Goal: Task Accomplishment & Management: Manage account settings

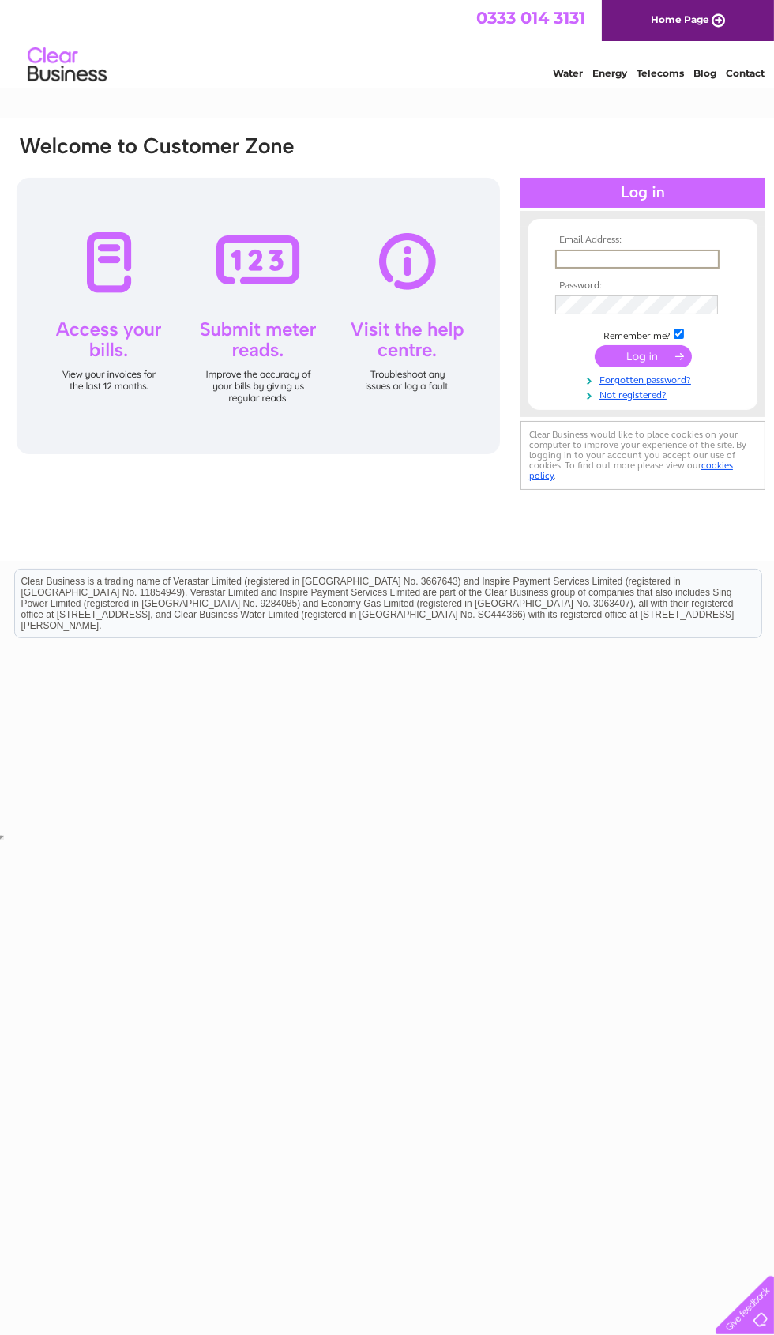
type input "[EMAIL_ADDRESS][DOMAIN_NAME]"
click at [643, 357] on input "submit" at bounding box center [643, 356] width 97 height 22
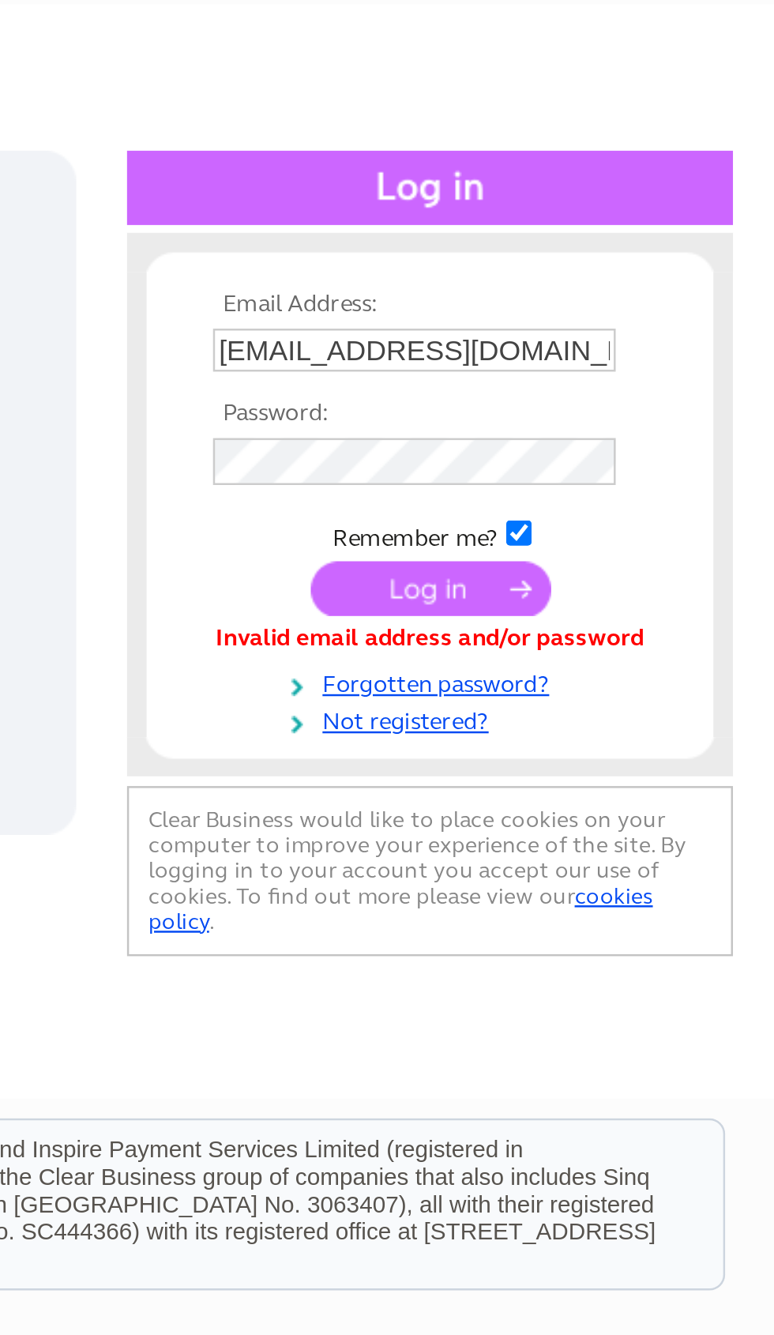
click at [587, 344] on input "submit" at bounding box center [635, 355] width 97 height 22
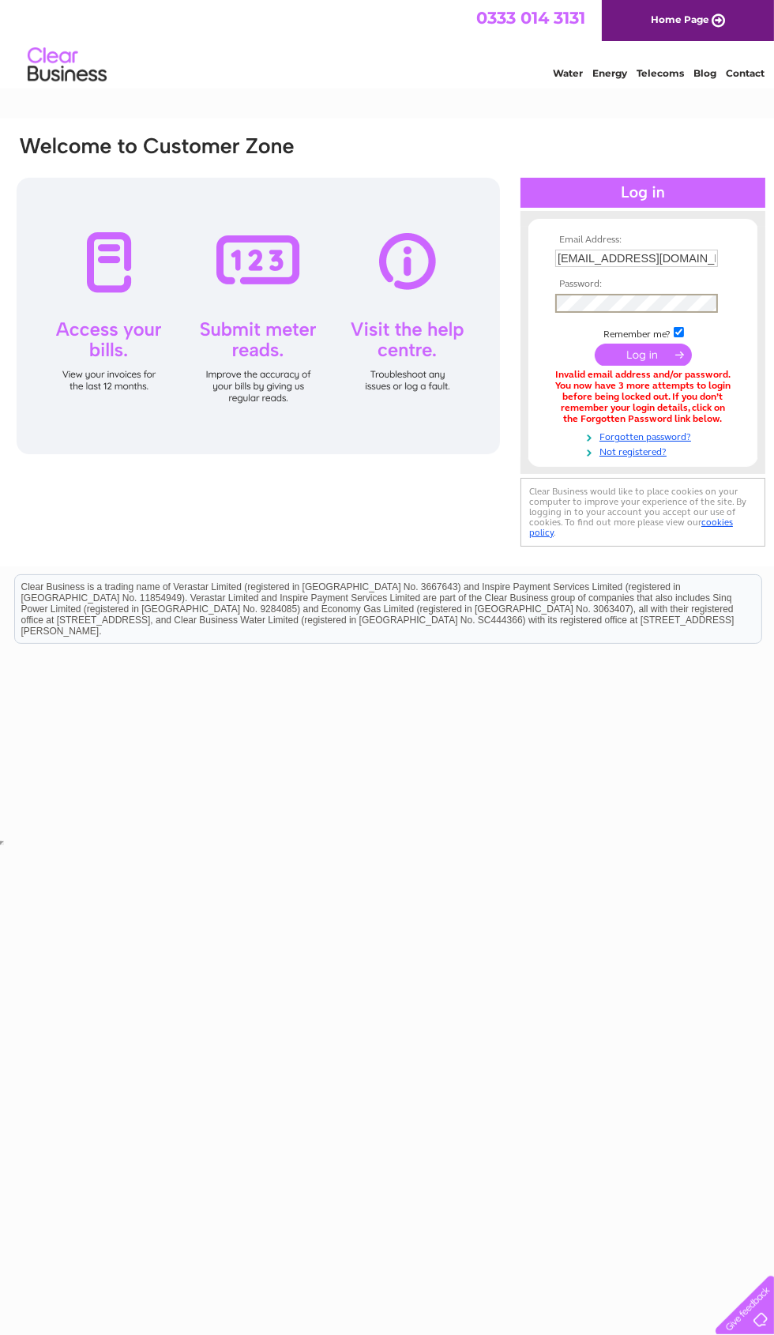
scroll to position [0, 8]
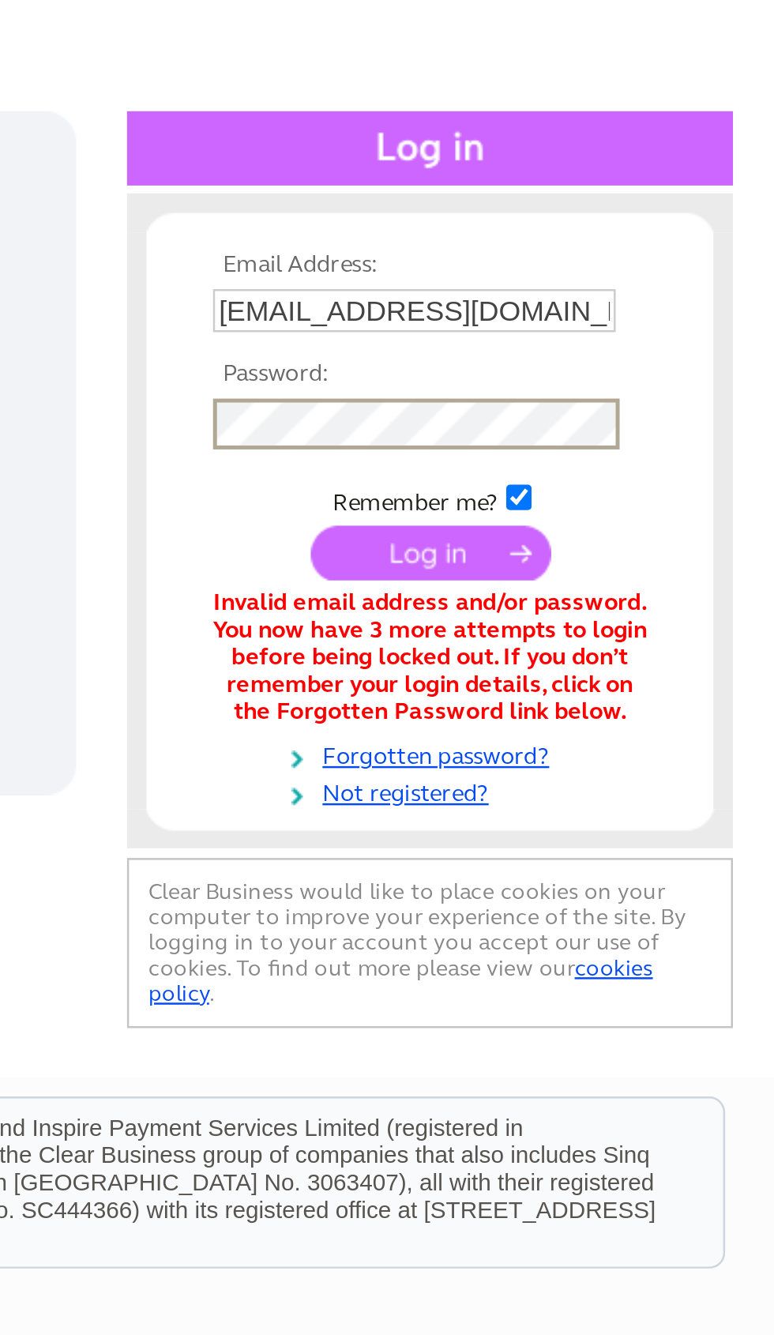
click at [547, 430] on link "Forgotten password?" at bounding box center [636, 437] width 179 height 15
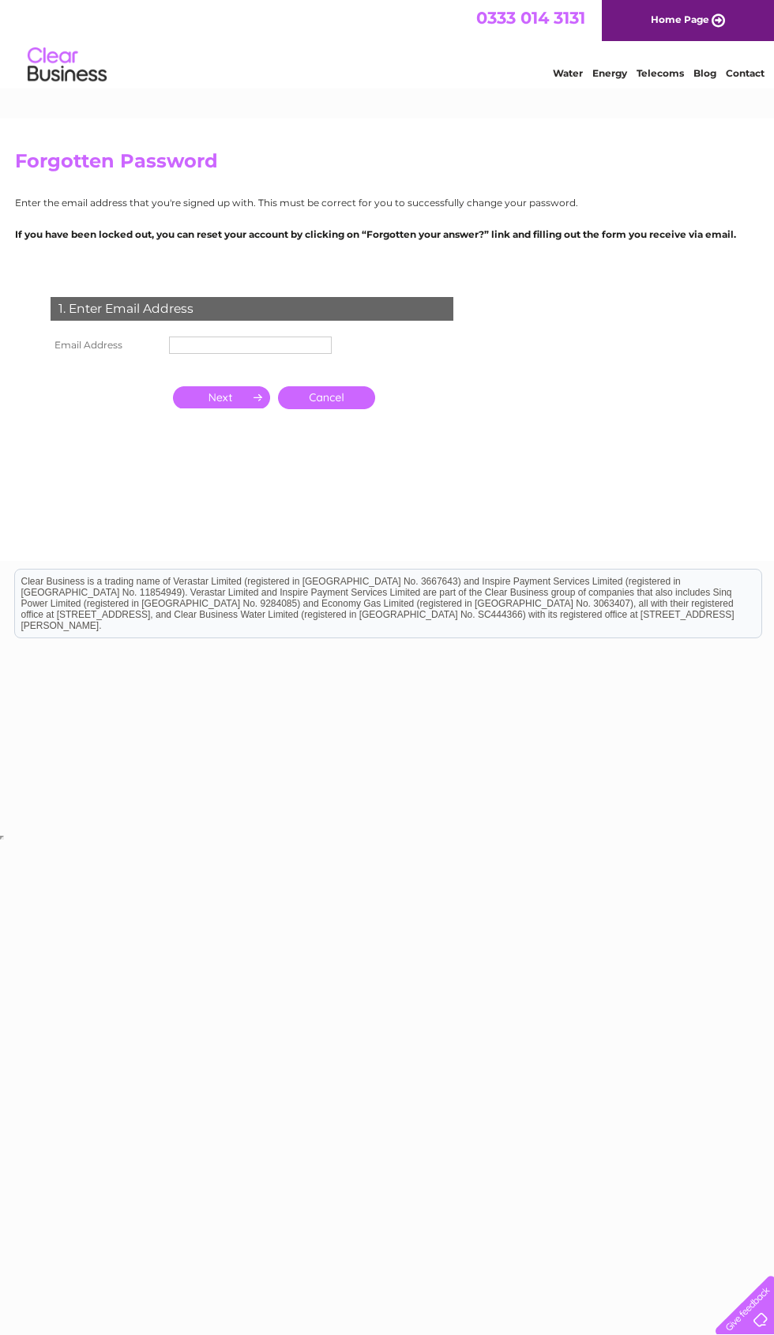
click at [179, 354] on input "text" at bounding box center [250, 345] width 163 height 17
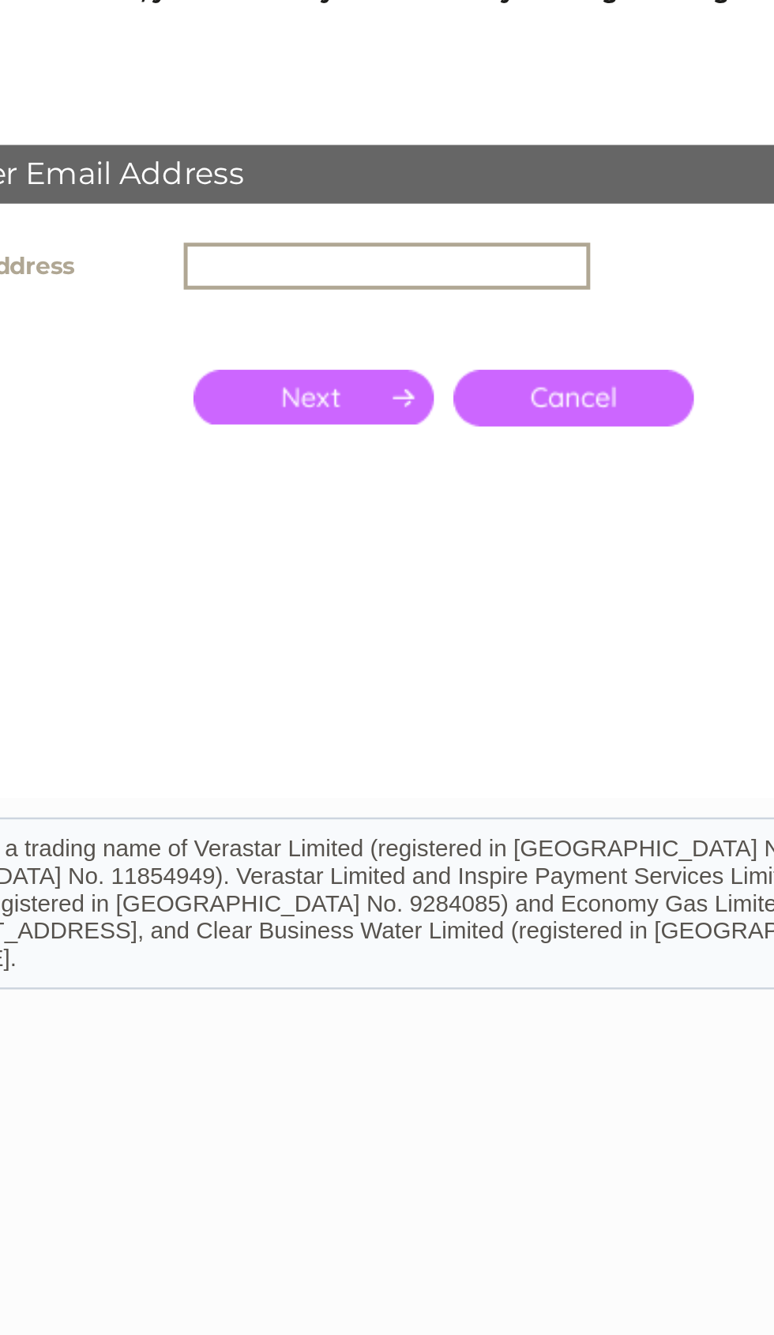
type input "[EMAIL_ADDRESS][DOMAIN_NAME]"
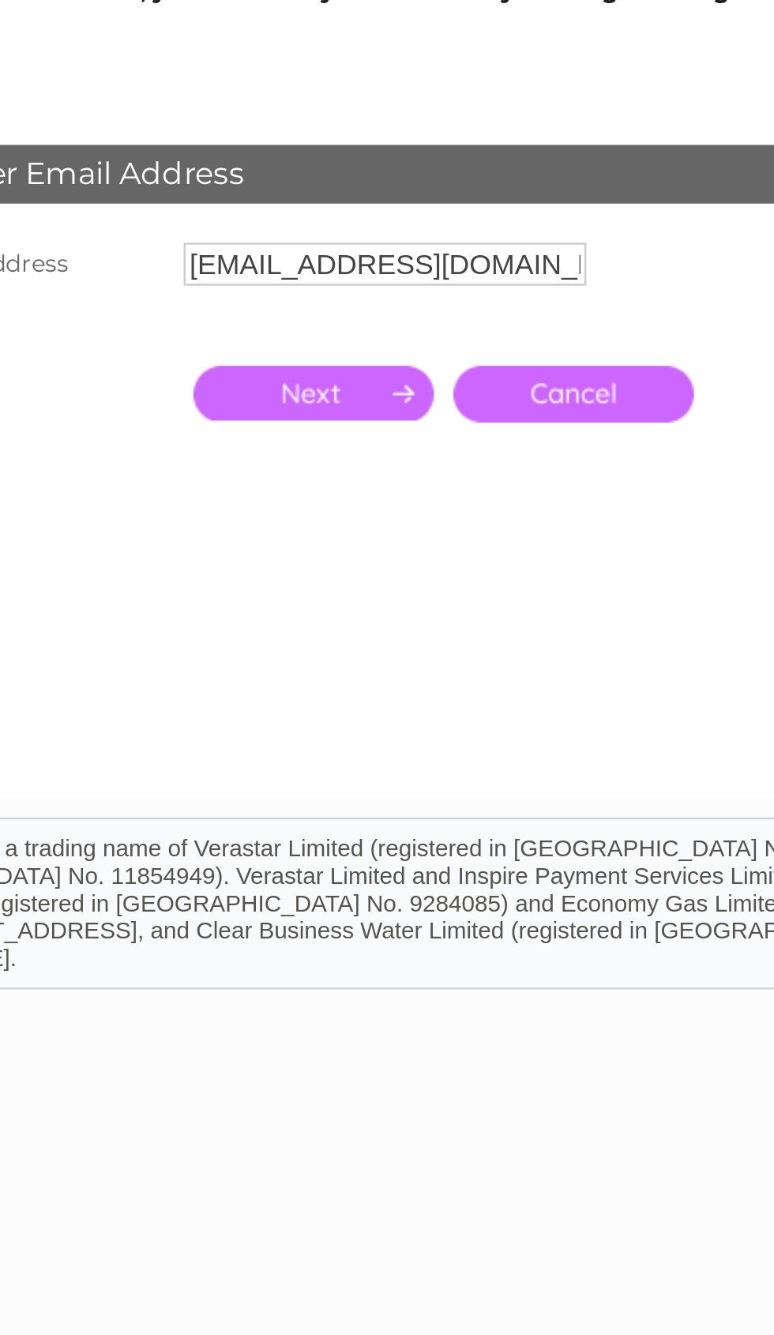
click at [173, 386] on input "button" at bounding box center [221, 397] width 97 height 22
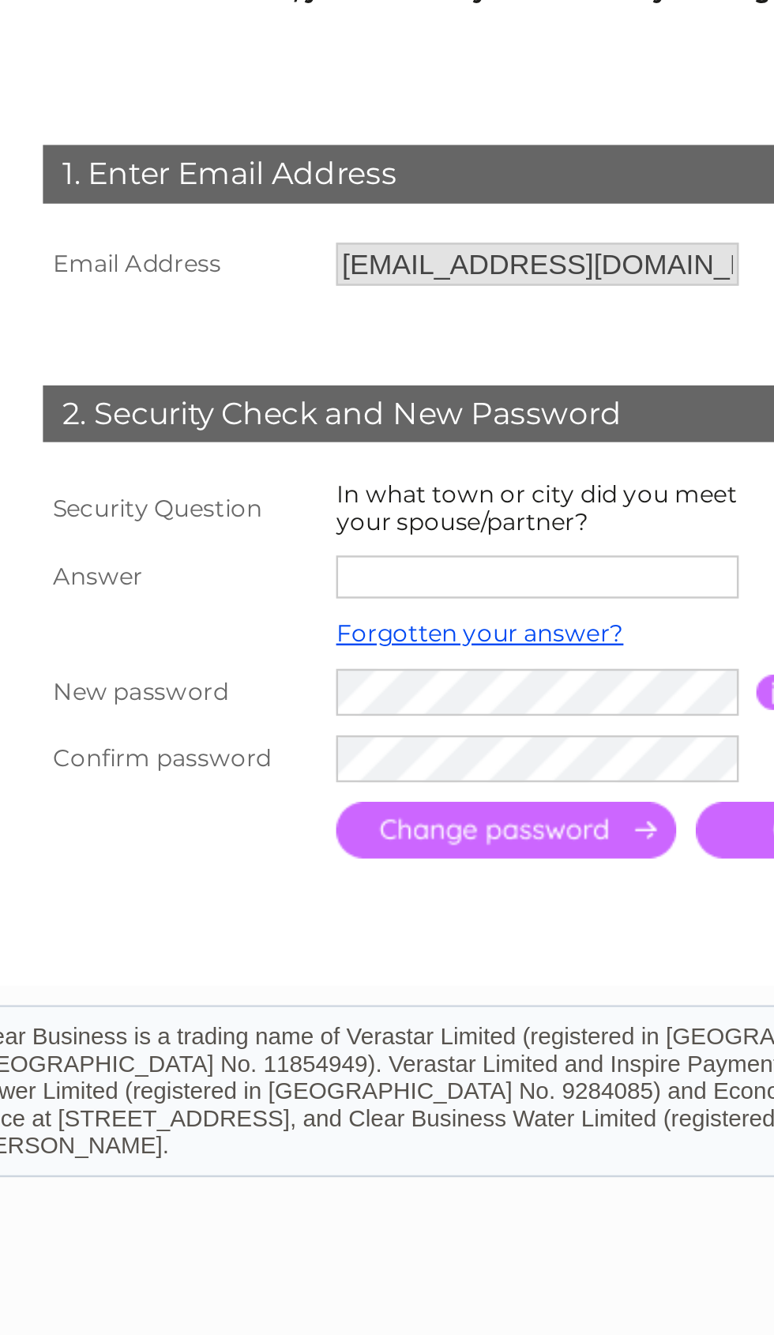
click at [208, 463] on input "text" at bounding box center [250, 471] width 163 height 17
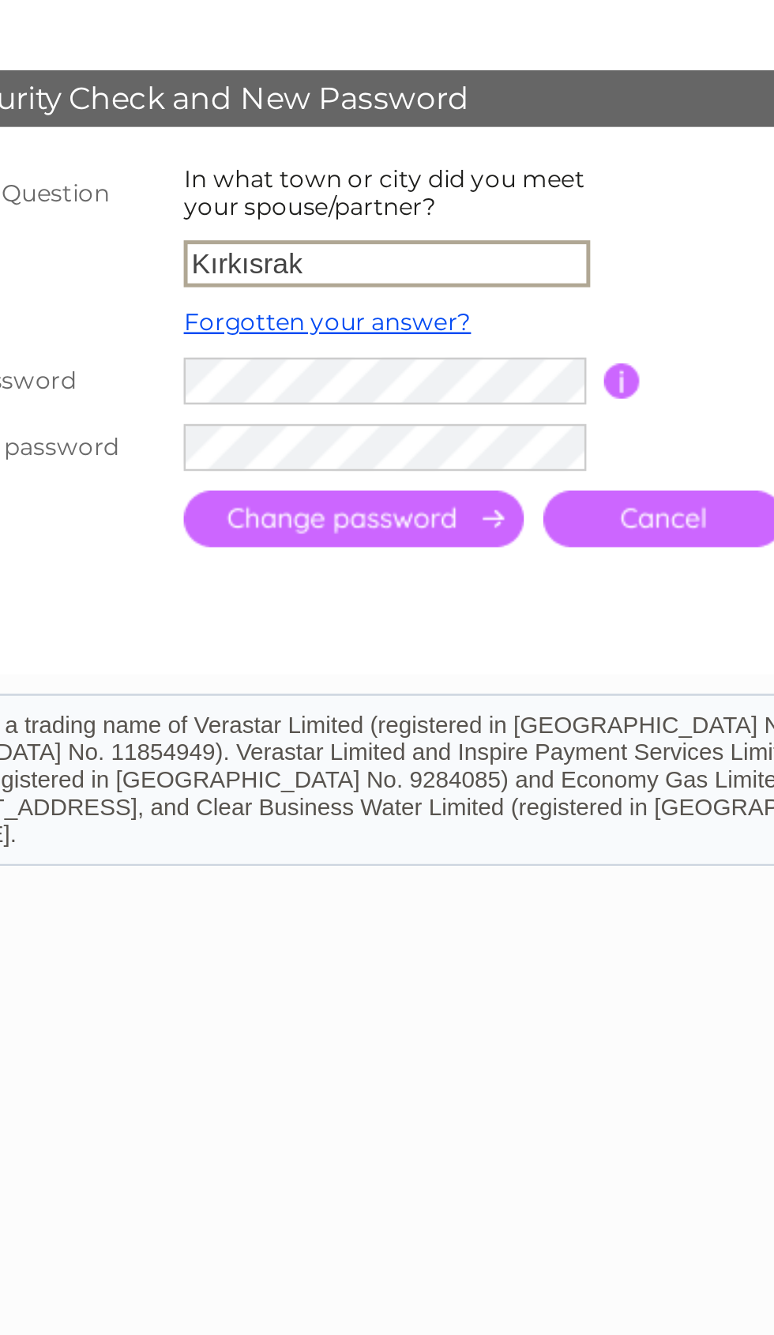
type input "Kırkısrak"
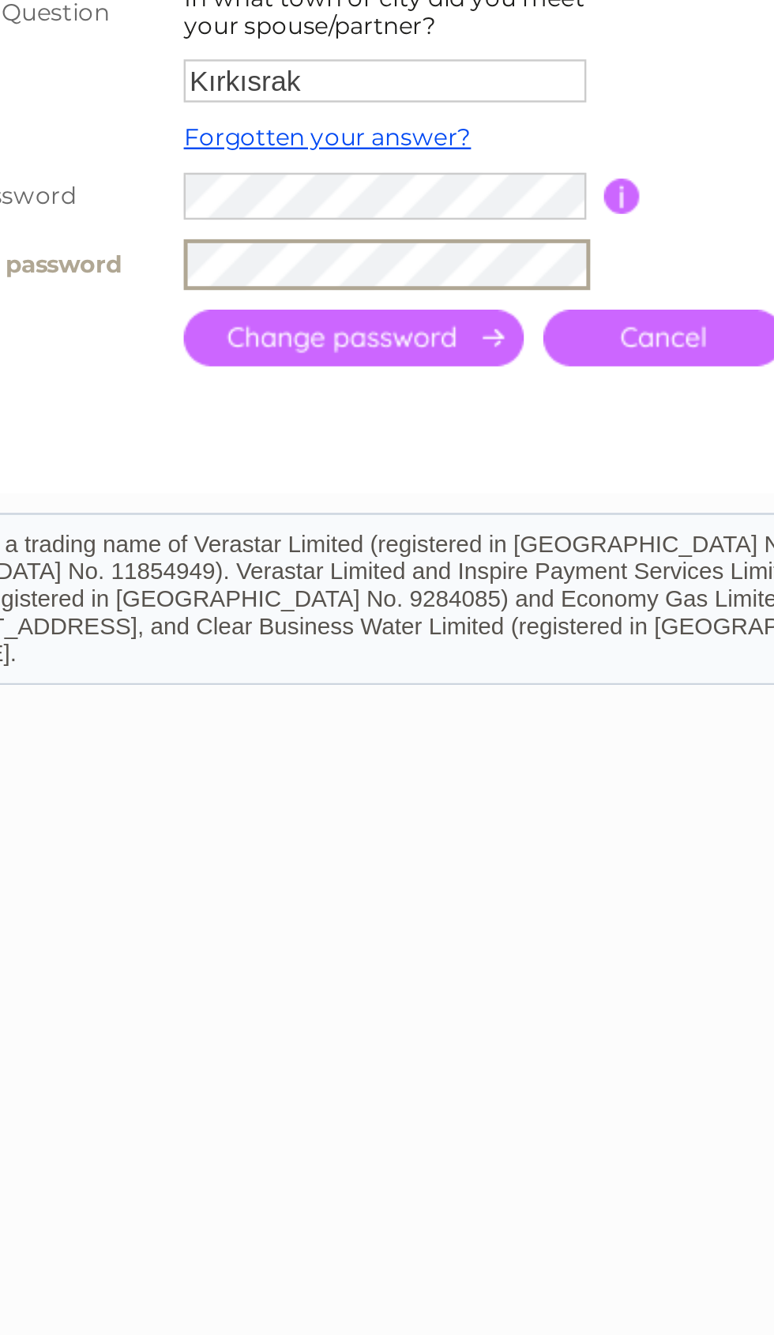
click at [169, 564] on input "submit" at bounding box center [237, 575] width 137 height 23
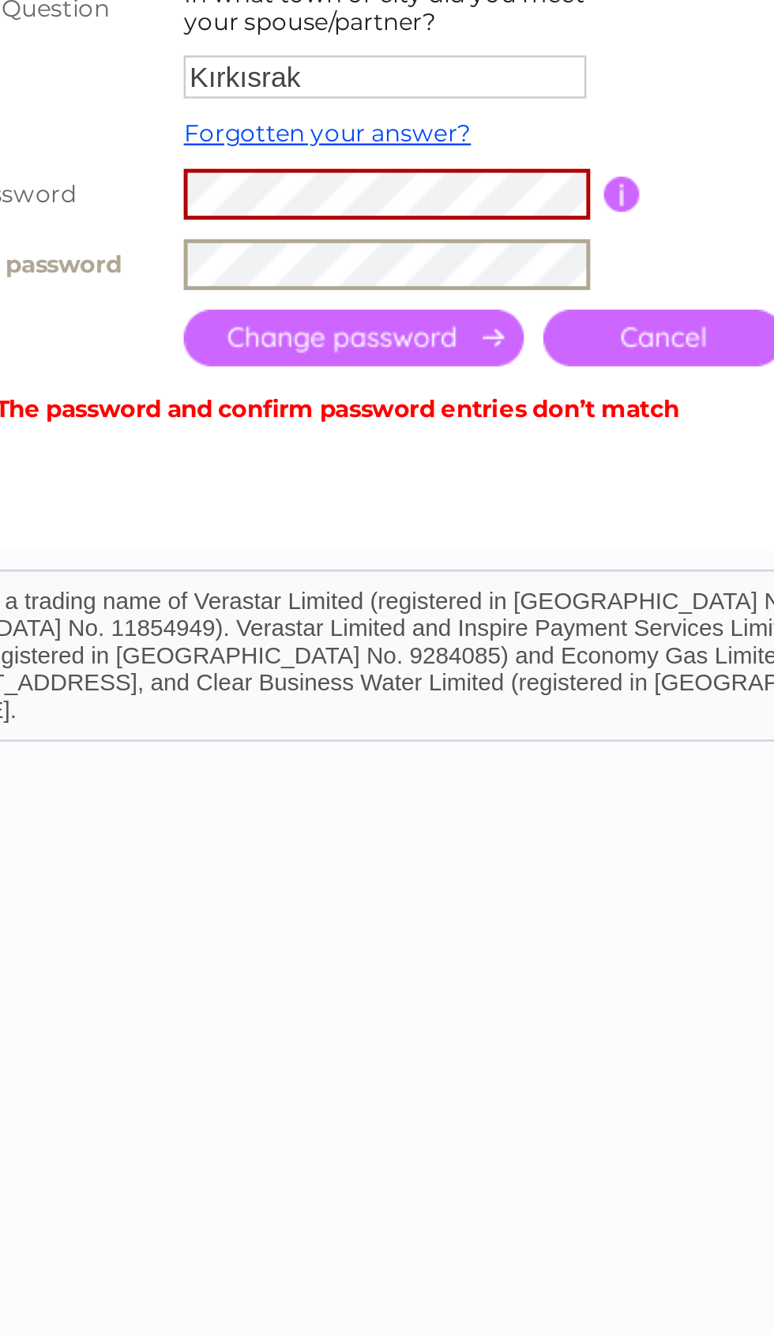
click at [169, 566] on input "submit" at bounding box center [237, 577] width 137 height 23
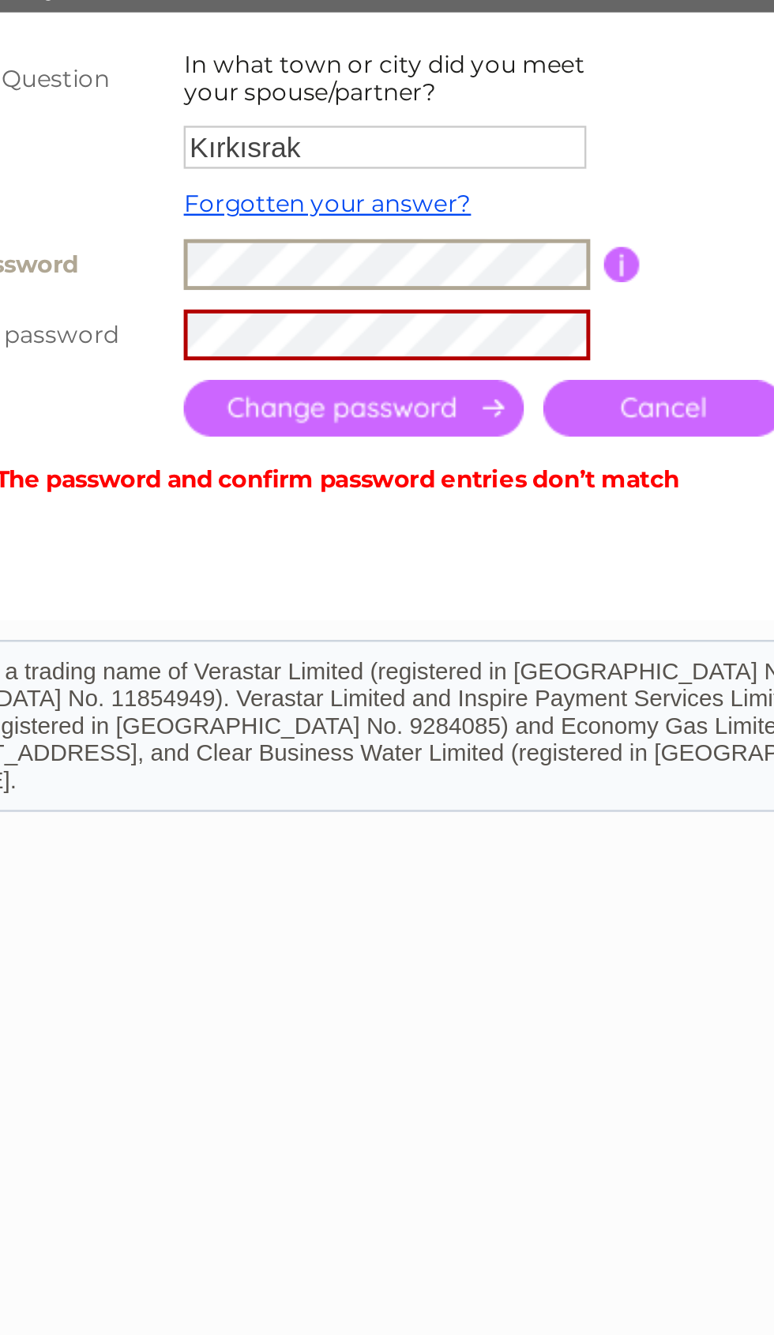
click at [169, 566] on input "submit" at bounding box center [237, 577] width 137 height 23
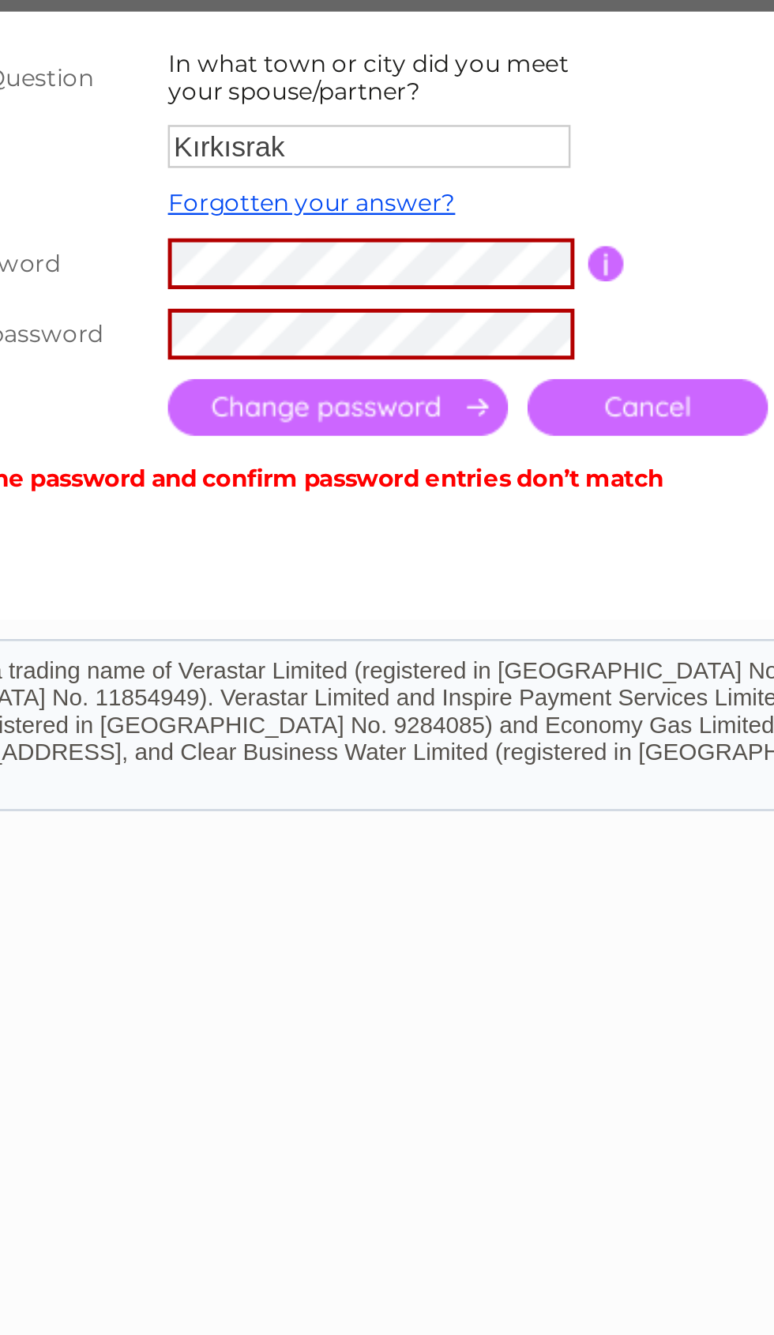
click at [169, 566] on input "submit" at bounding box center [237, 577] width 137 height 23
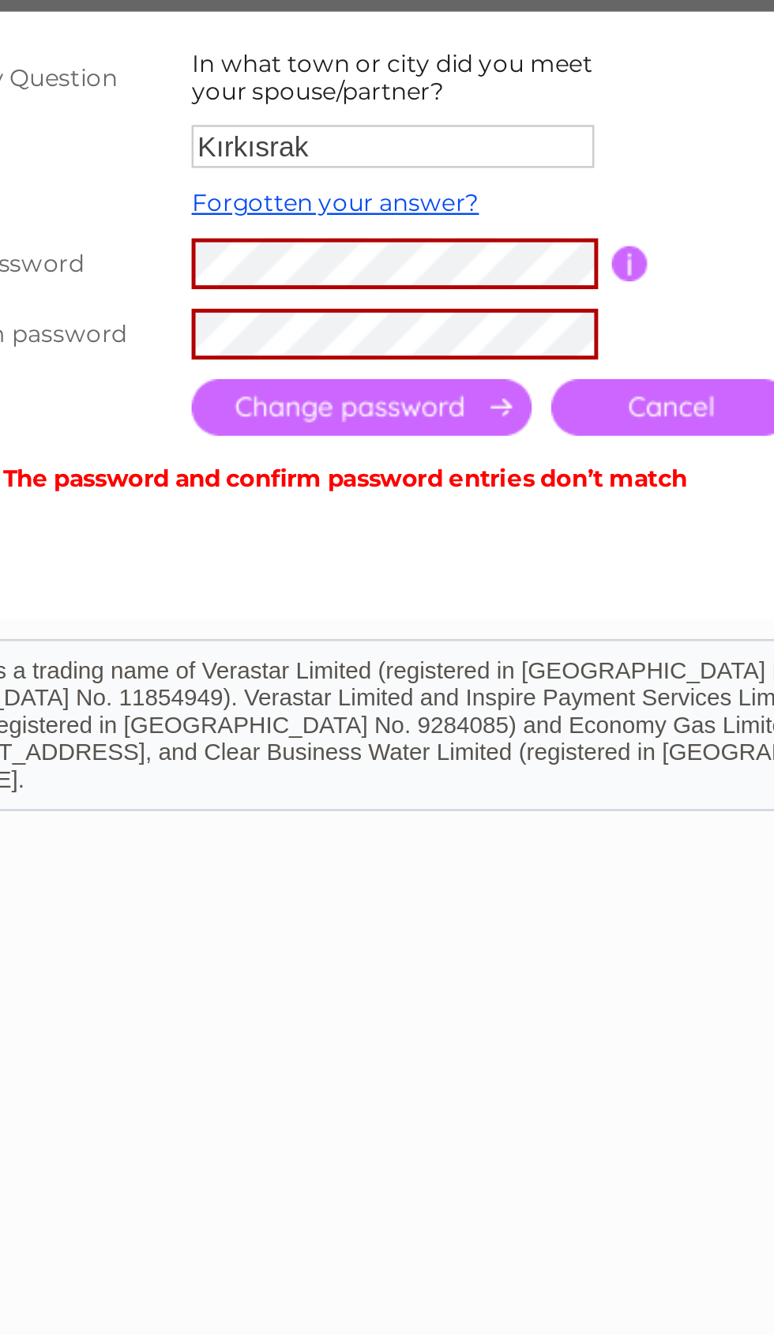
click at [169, 566] on input "submit" at bounding box center [237, 577] width 137 height 23
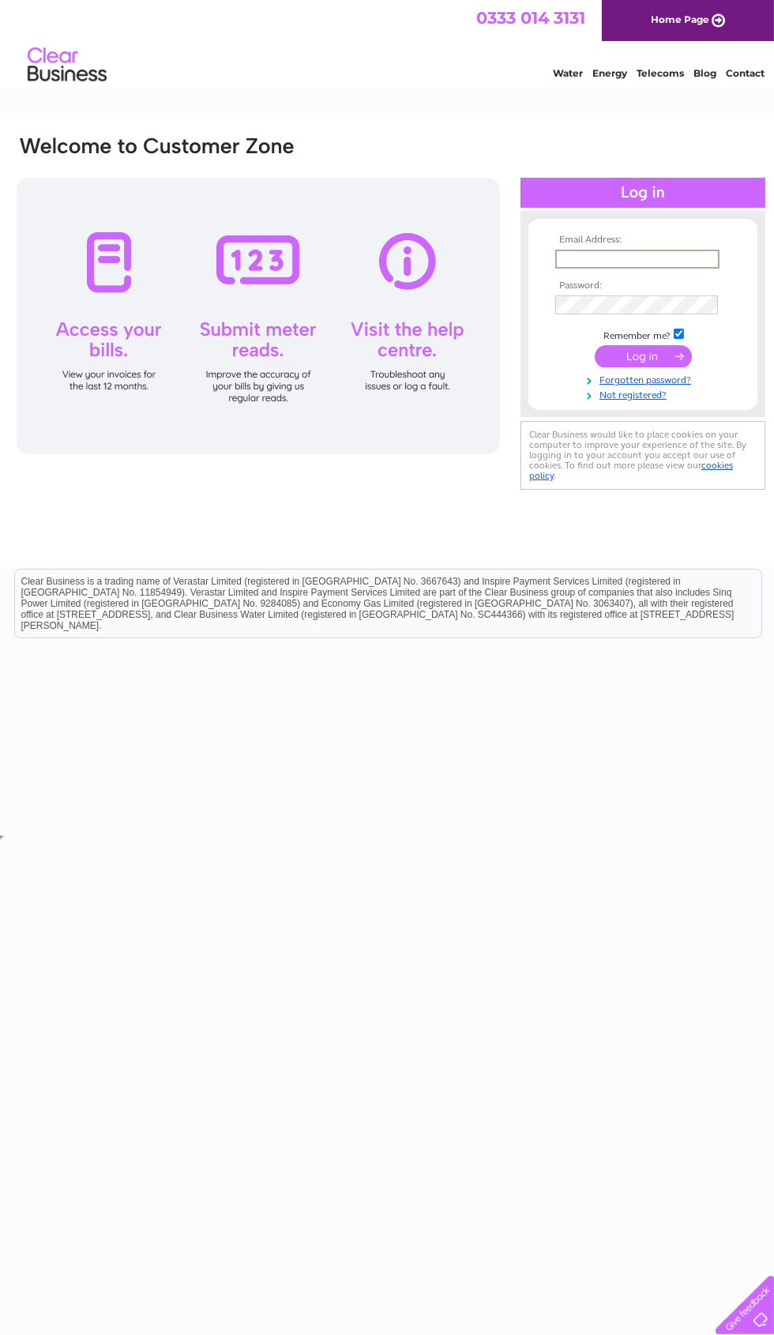
type input "Komhasan.38.koca@hotmail.co.uk"
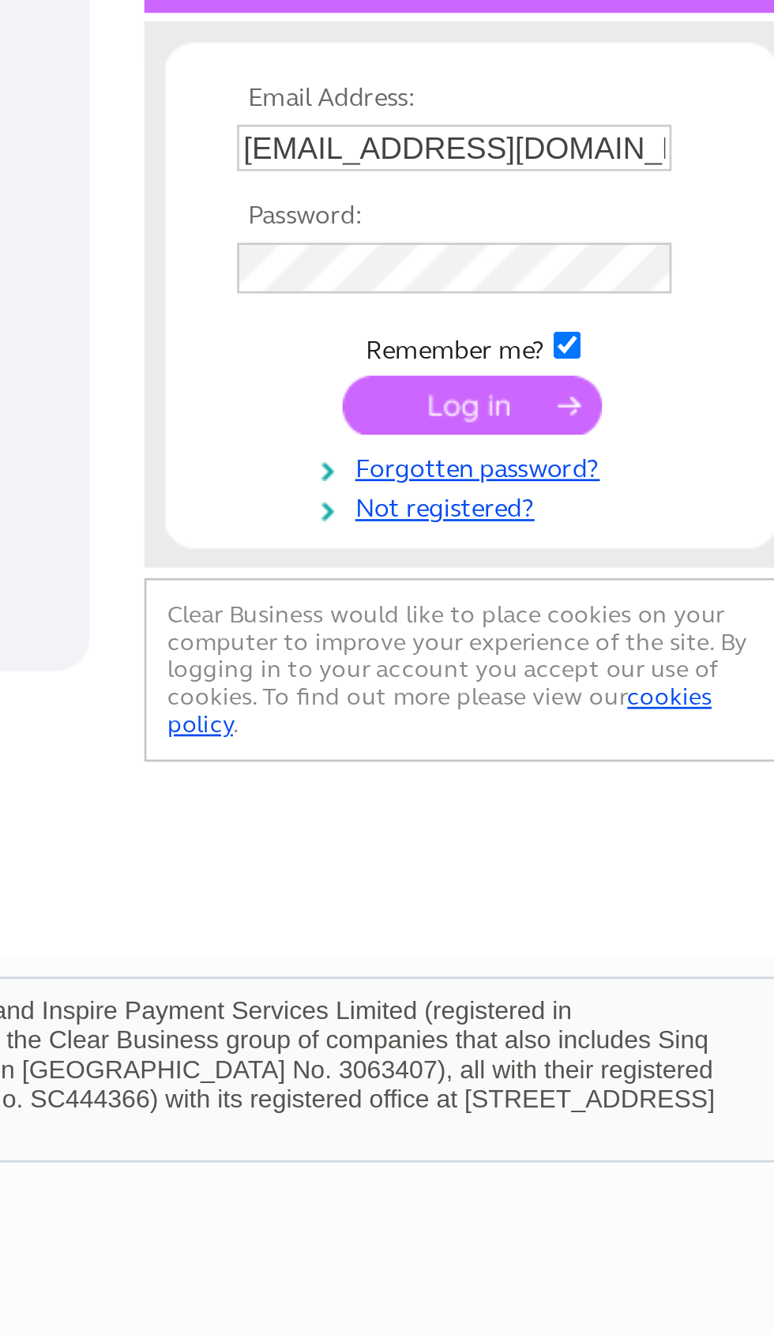
click at [593, 344] on input "submit" at bounding box center [641, 355] width 97 height 22
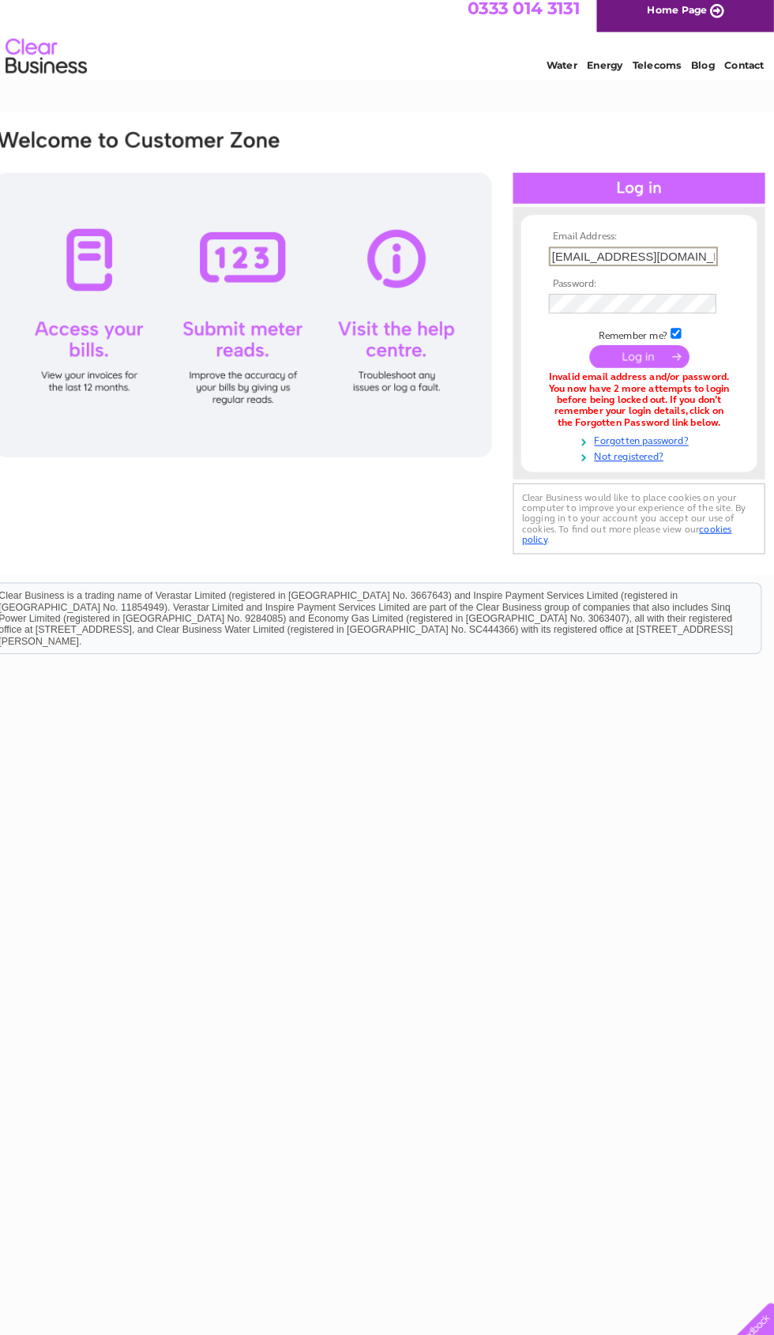
scroll to position [0, 8]
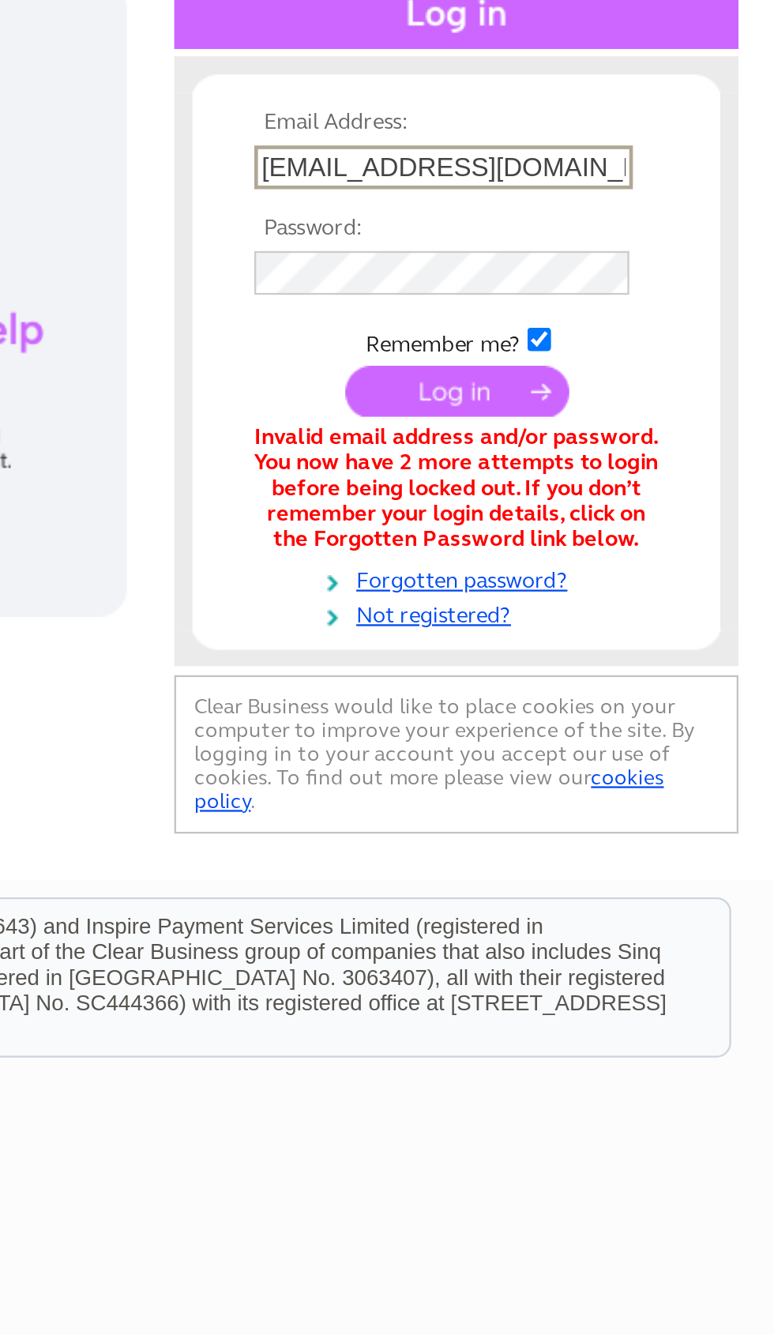
click at [544, 257] on tbody "Email Address: Komhasan.38.koca@hotmail.co.uk Password: Remember me?" at bounding box center [635, 347] width 183 height 225
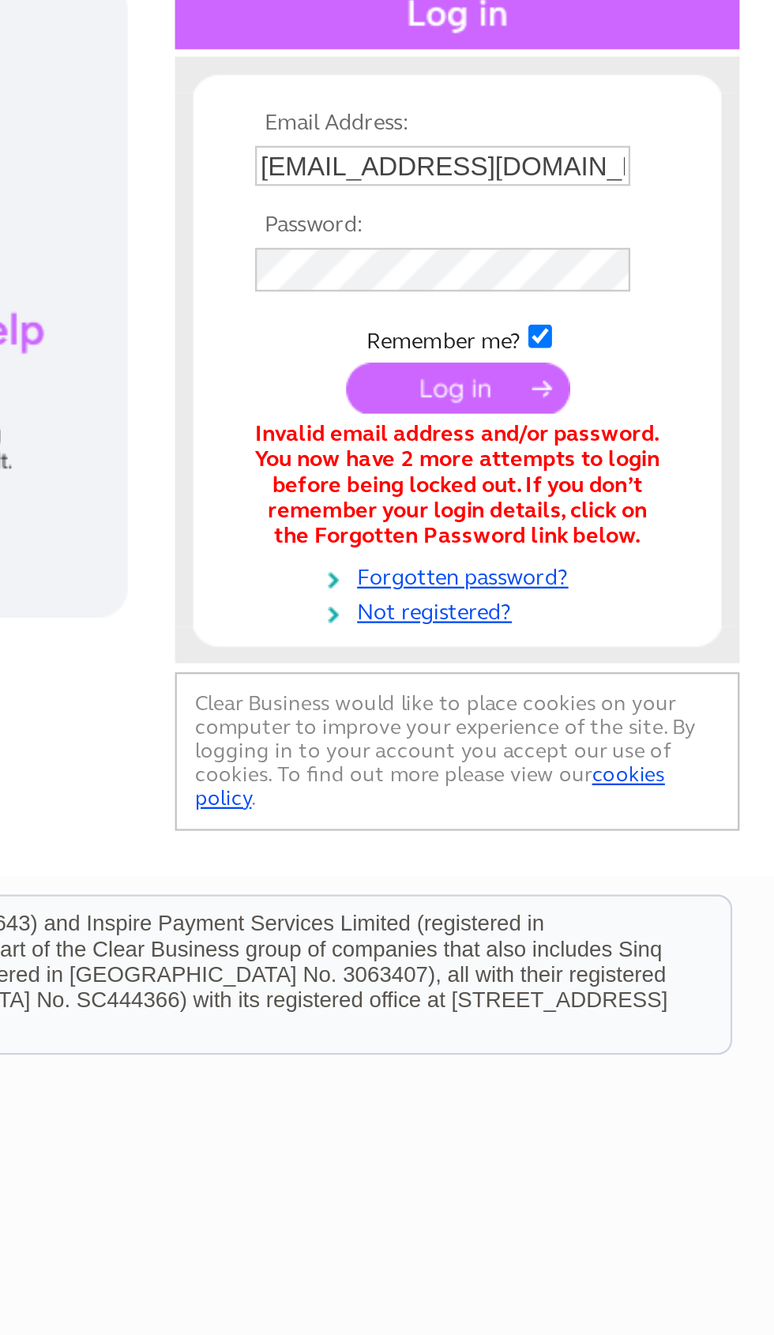
click at [547, 428] on link "Forgotten password?" at bounding box center [636, 435] width 179 height 15
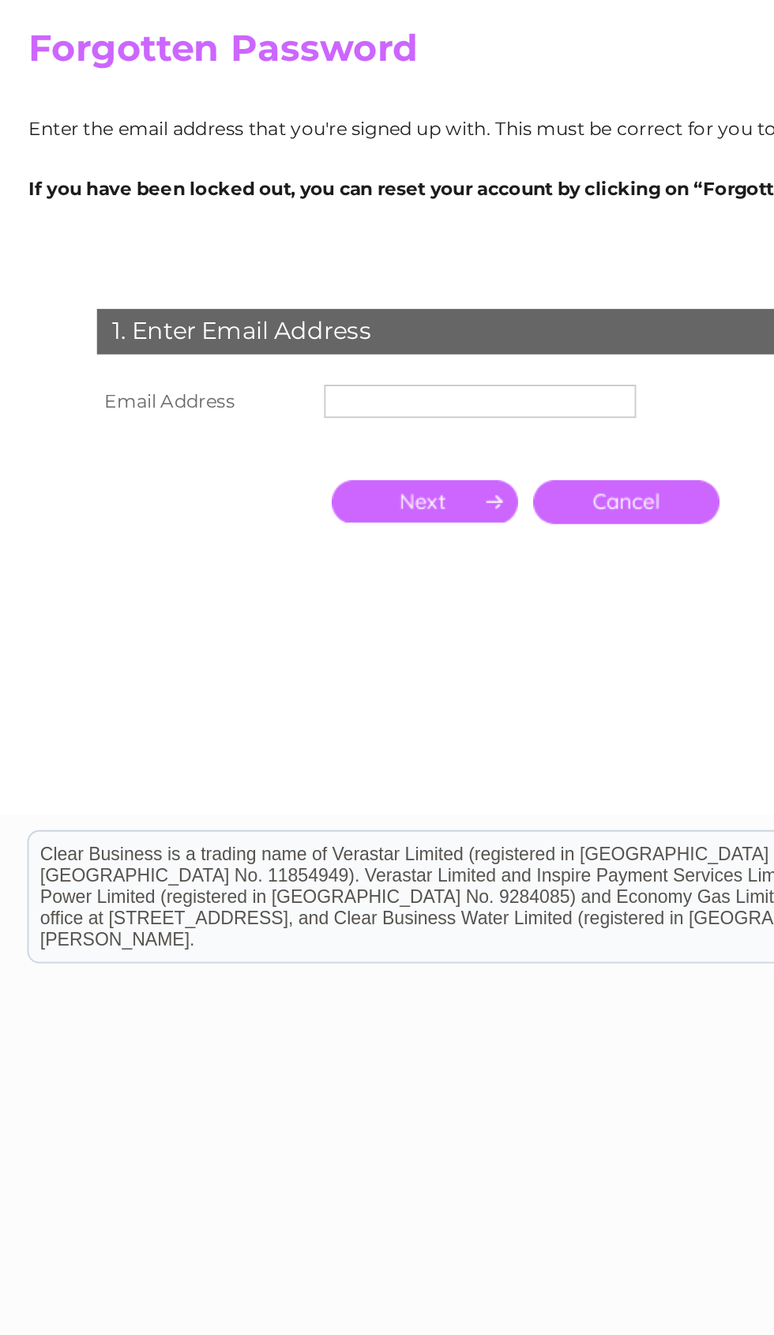
click at [231, 337] on input "text" at bounding box center [250, 345] width 163 height 17
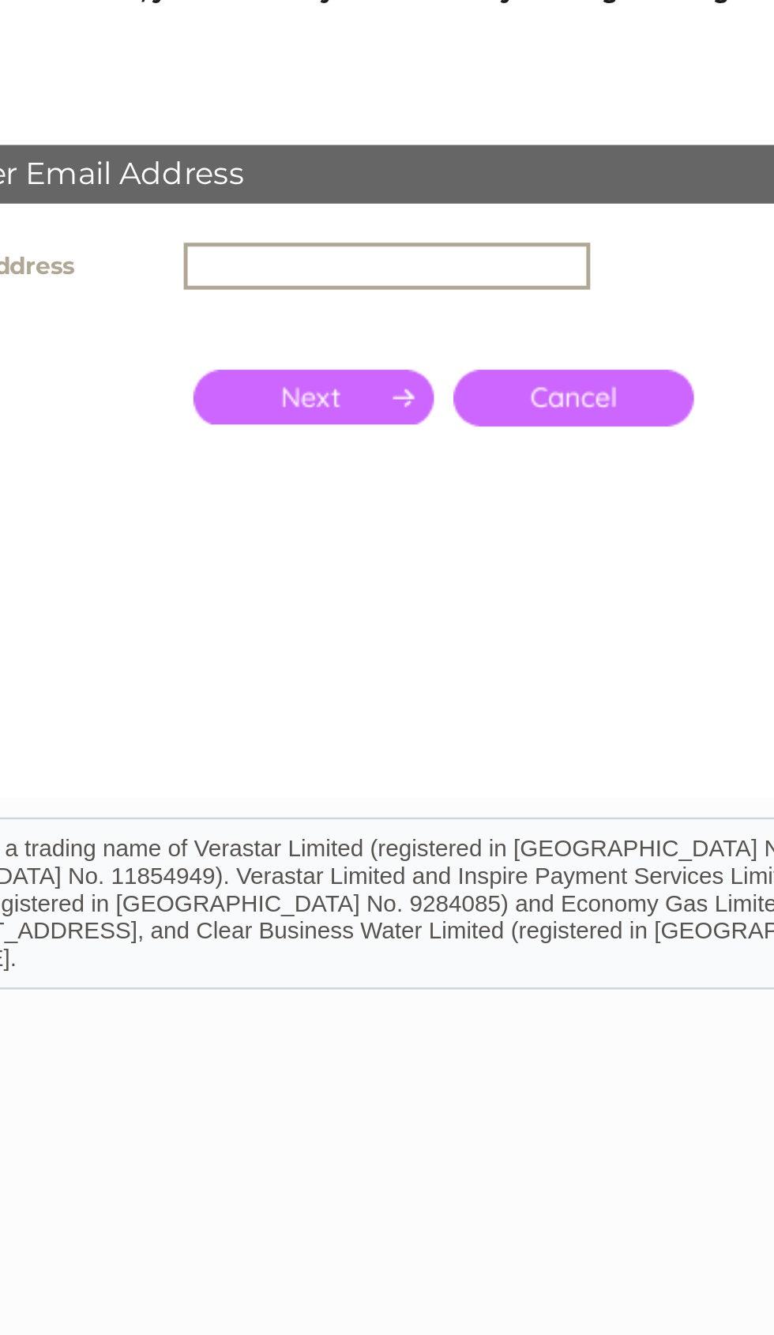
type input "[EMAIL_ADDRESS][DOMAIN_NAME]"
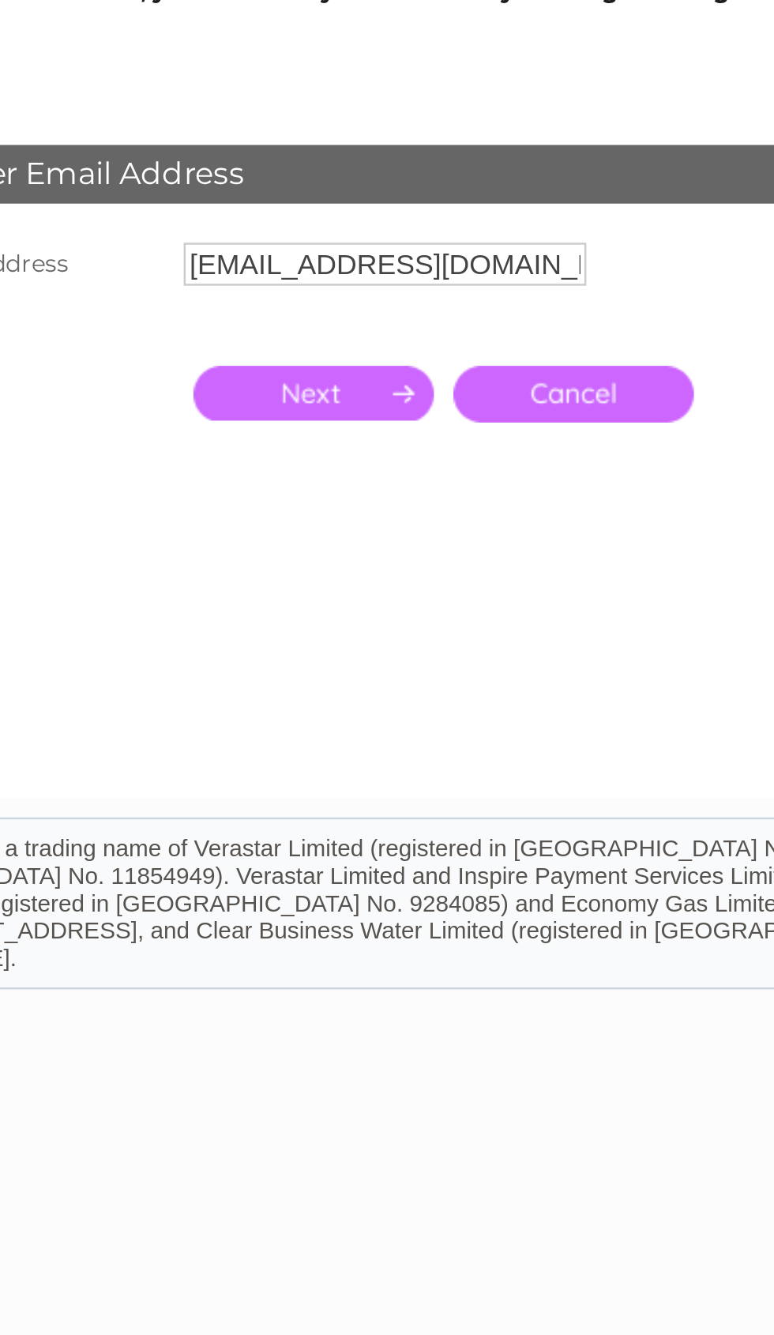
click at [173, 386] on input "button" at bounding box center [221, 397] width 97 height 22
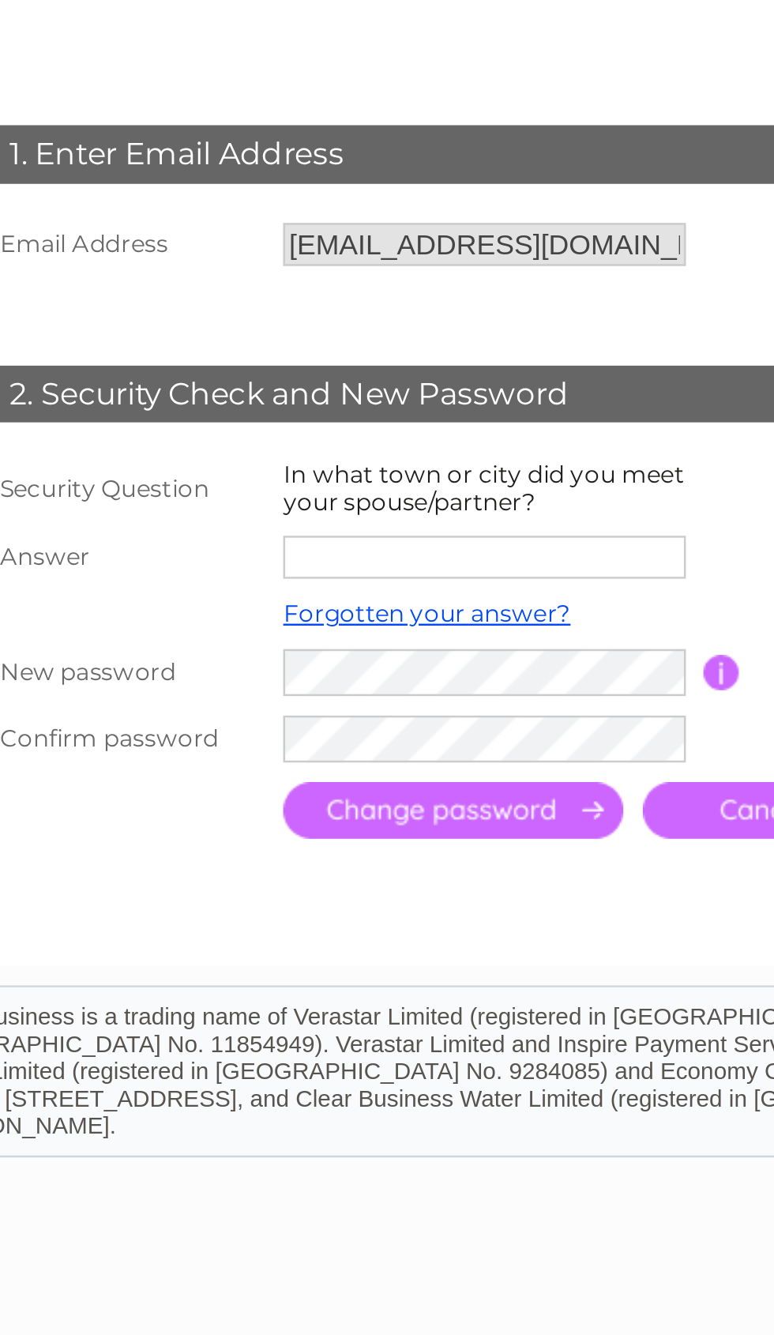
click at [179, 488] on link "Forgotten your answer?" at bounding box center [227, 494] width 116 height 12
click at [0, 0] on div "Reset Clear Business Customer Zone Account Please click the link in the email w…" at bounding box center [0, 0] width 0 height 0
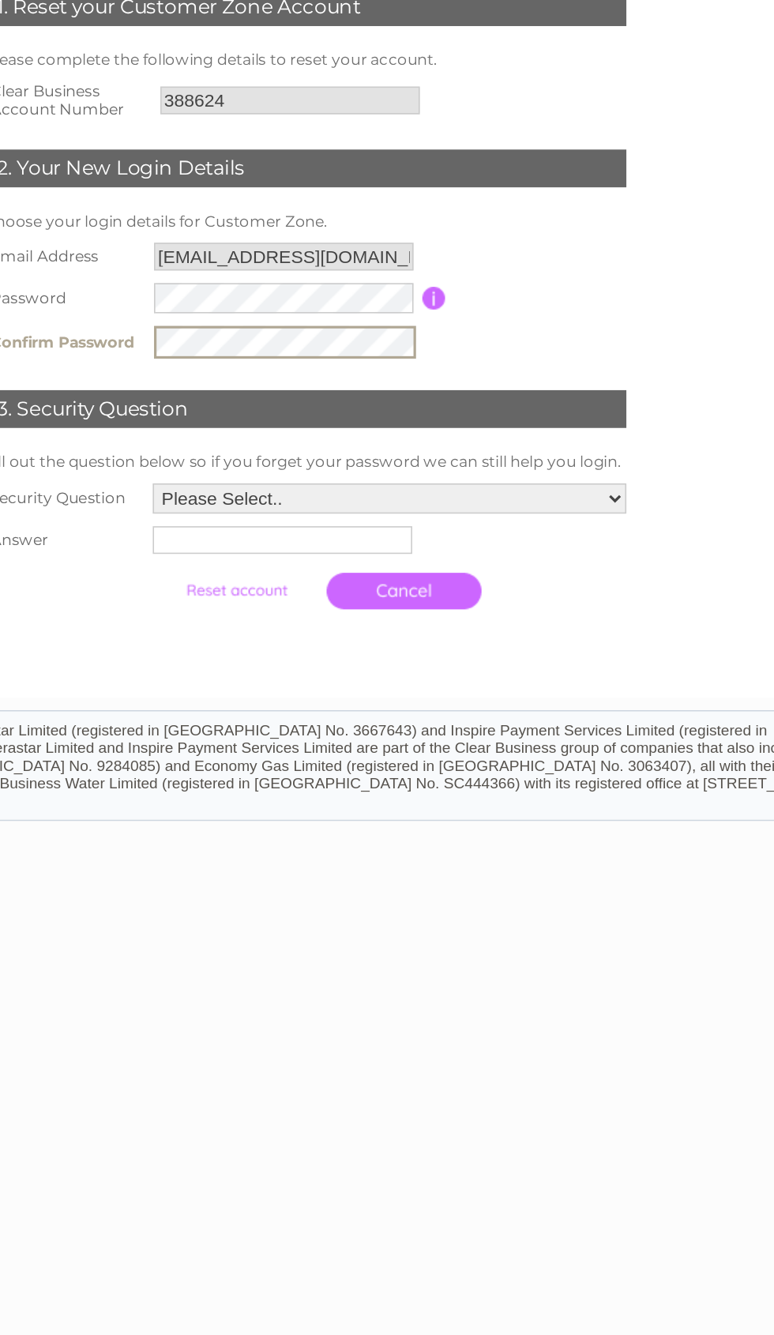
click at [371, 554] on select "Please Select.. In what town or city was your first job? In what town or city d…" at bounding box center [443, 563] width 297 height 19
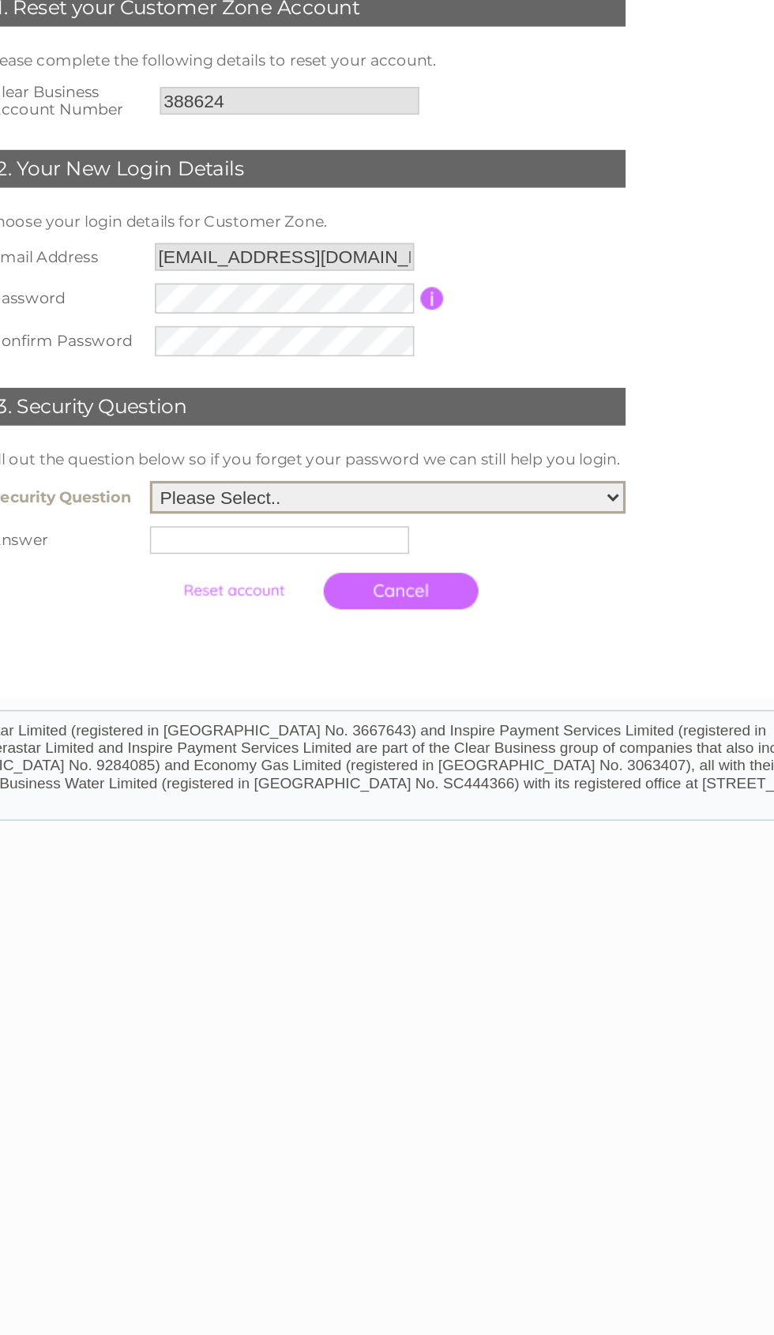
select select "2"
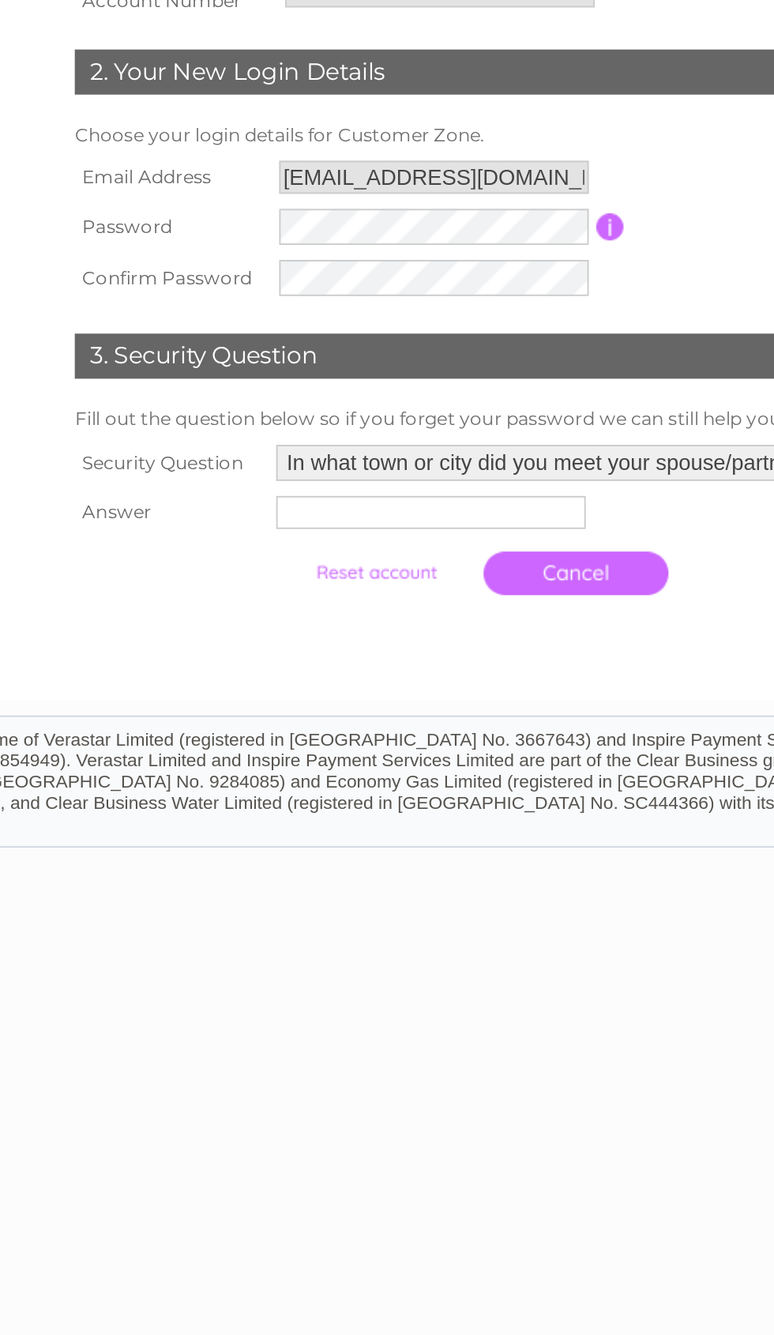
click at [295, 579] on input "text" at bounding box center [376, 587] width 163 height 17
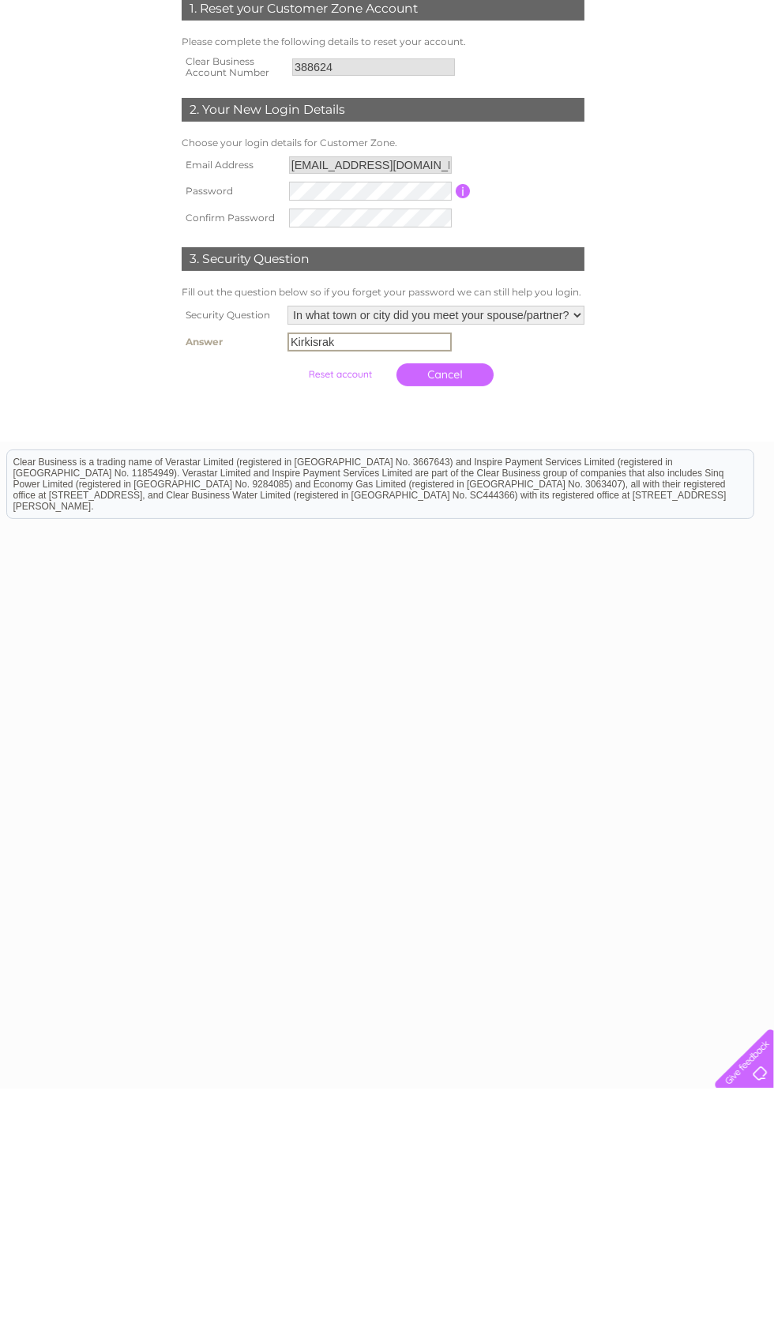
scroll to position [0, 7]
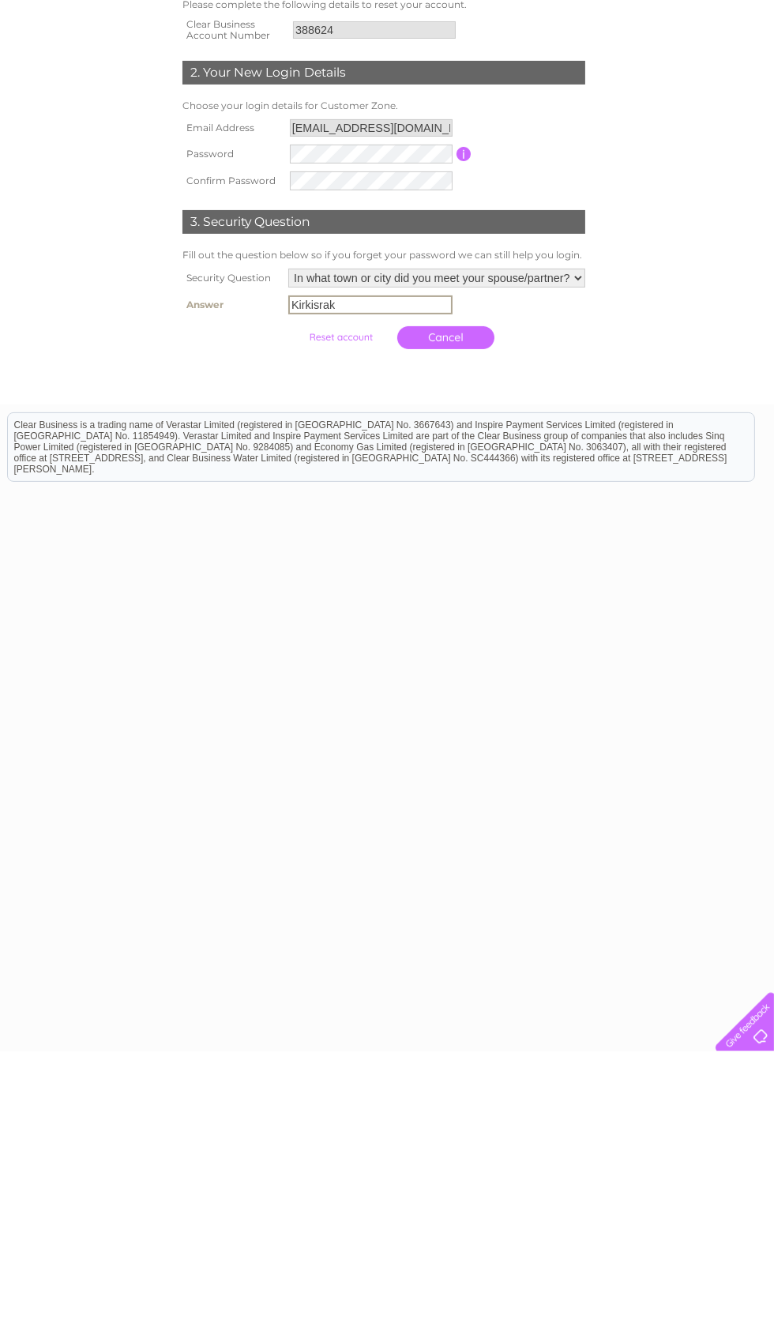
type input "Kirkisrak"
click at [300, 610] on input "submit" at bounding box center [340, 621] width 97 height 22
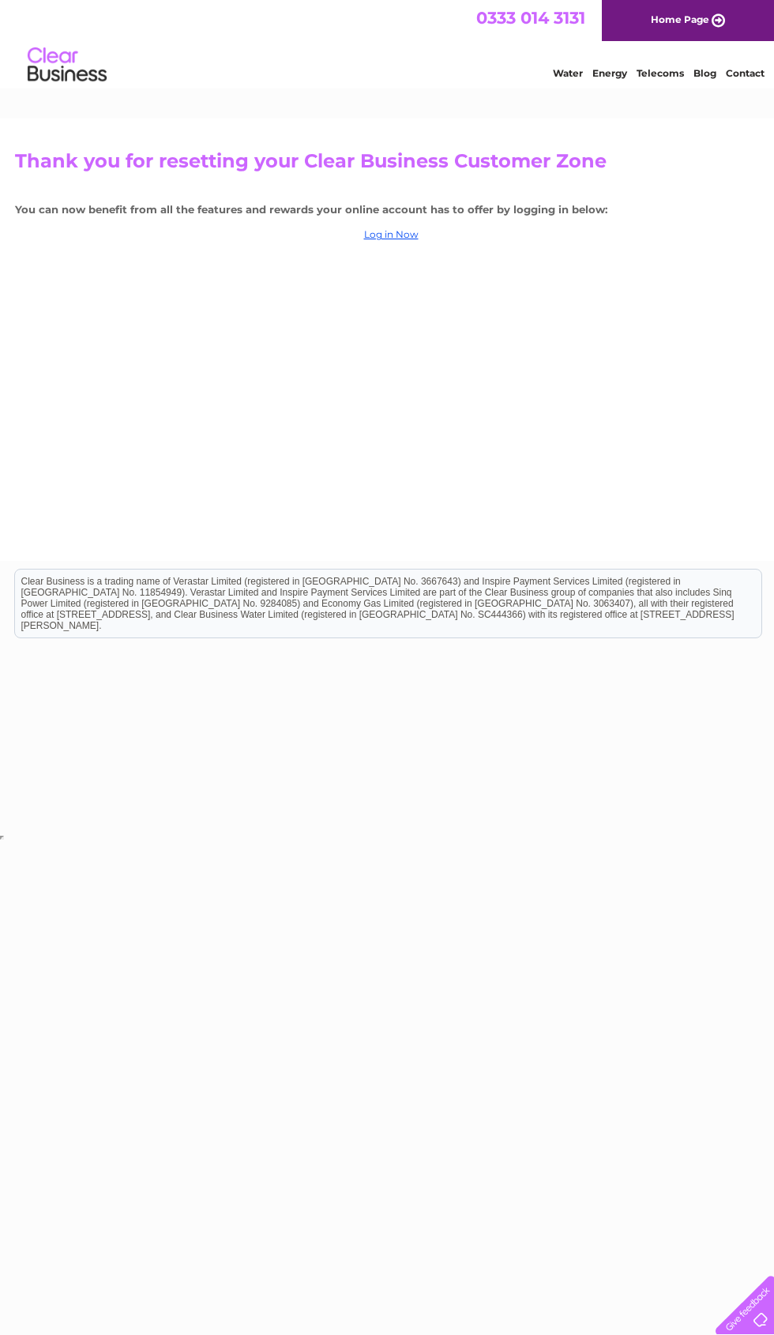
click at [399, 234] on link "Log in Now" at bounding box center [391, 234] width 55 height 12
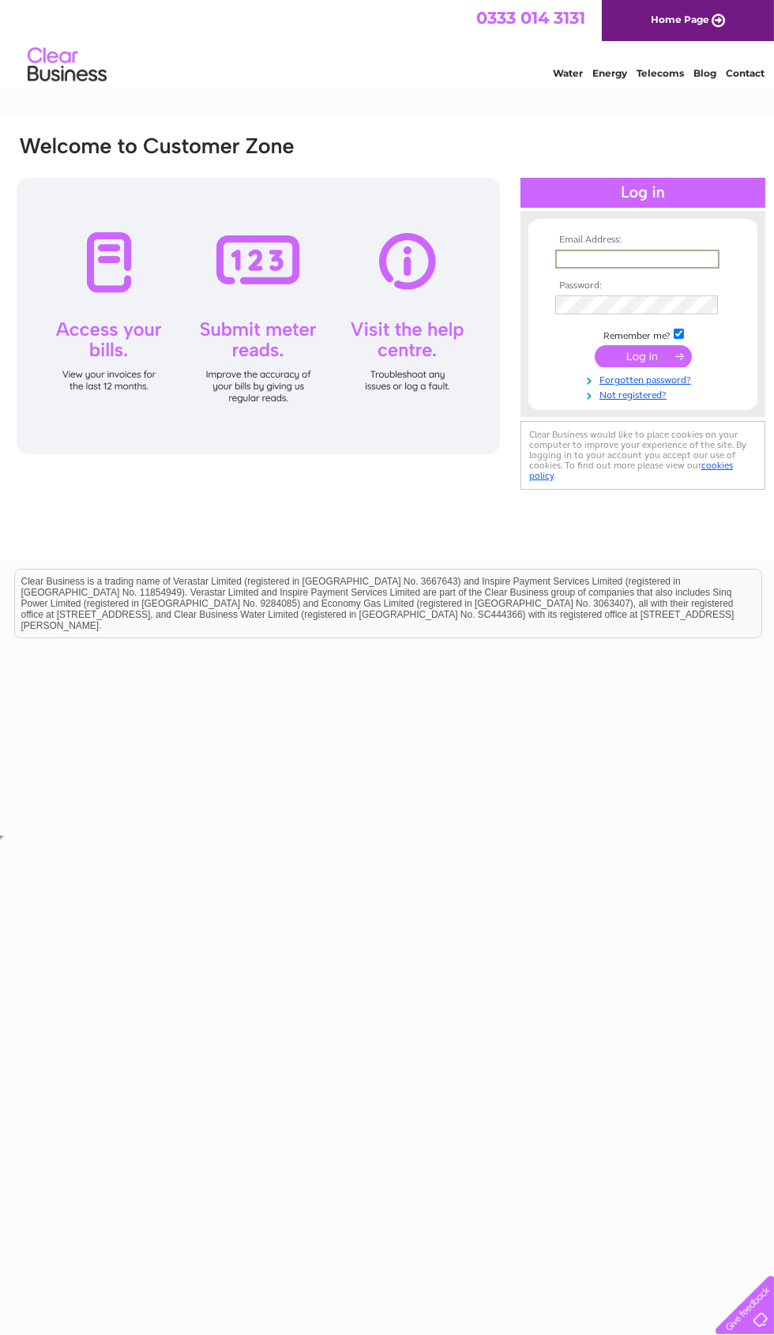
type input "komhasan.38.koca@hotmail.co.uk"
click at [643, 357] on input "submit" at bounding box center [643, 356] width 97 height 22
click at [648, 361] on input "submit" at bounding box center [643, 355] width 97 height 22
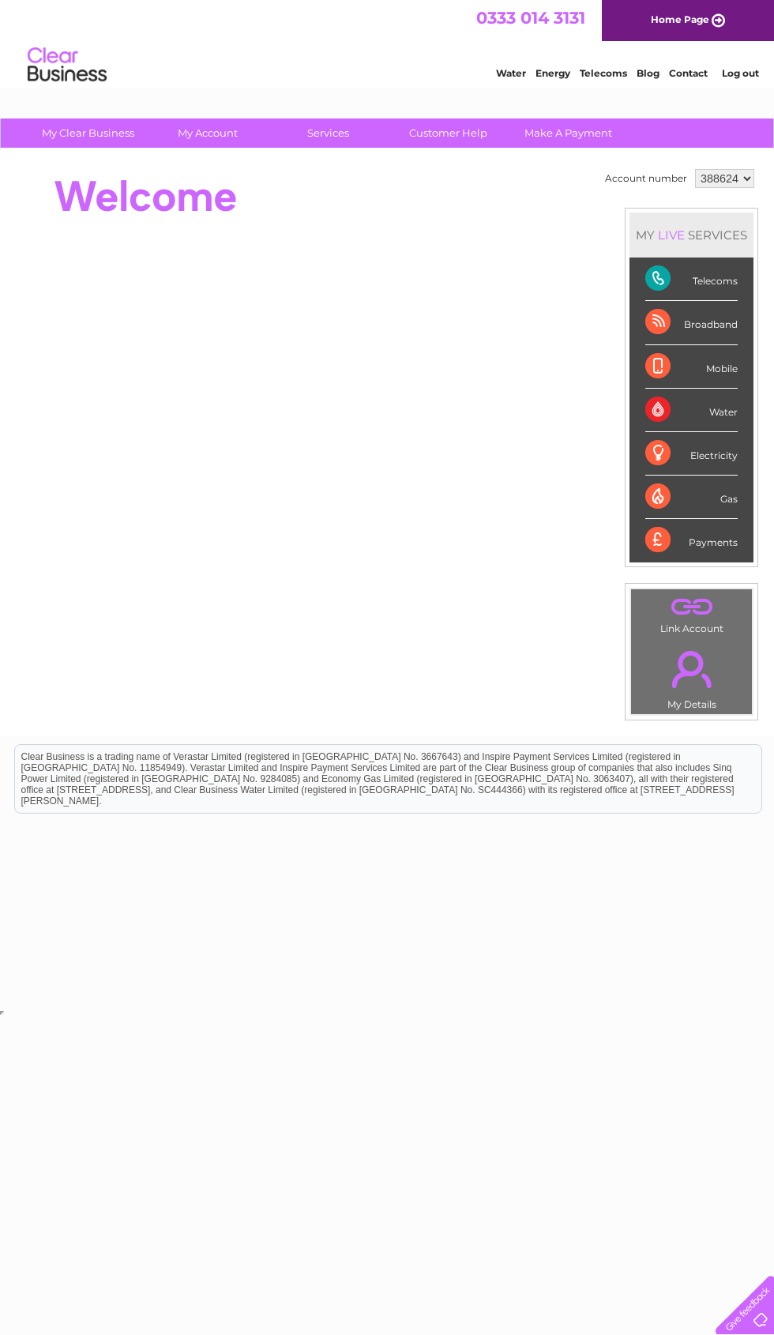
scroll to position [0, 8]
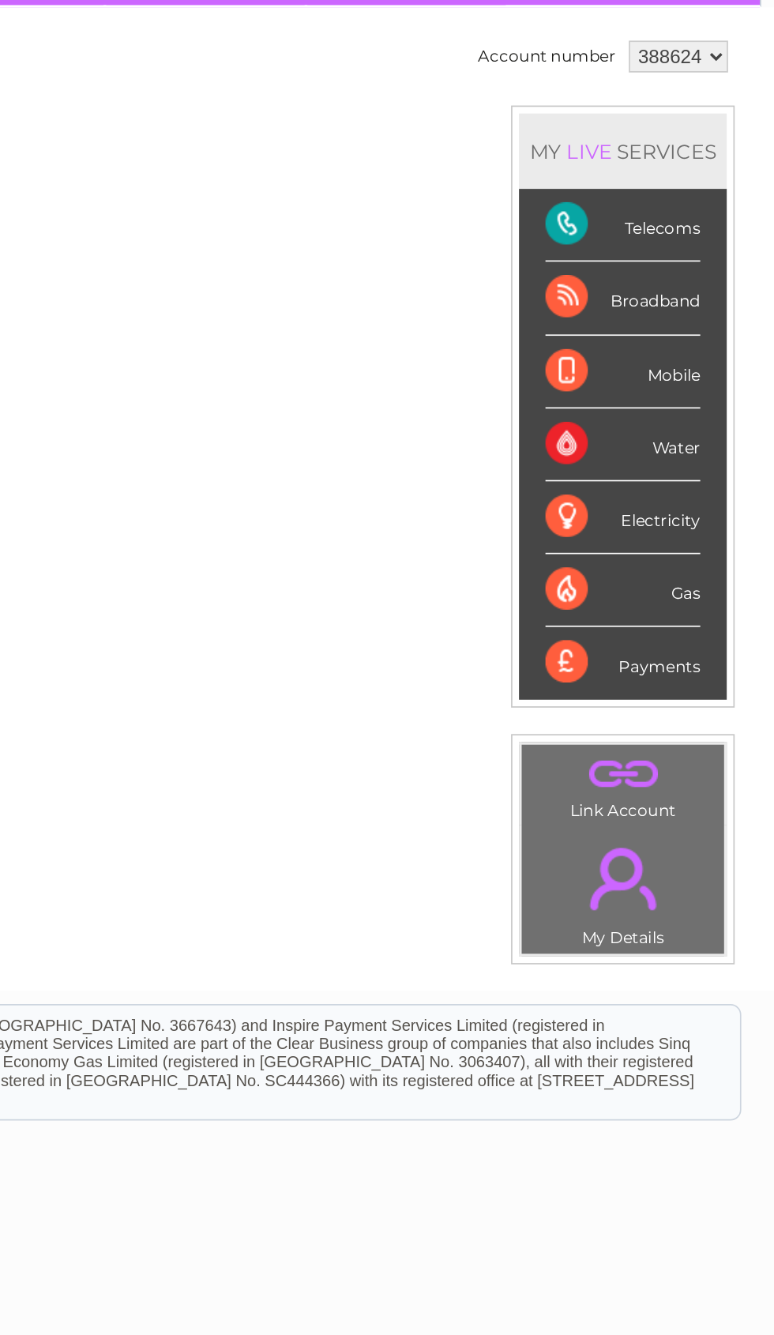
click at [638, 258] on div "Telecoms" at bounding box center [684, 279] width 92 height 43
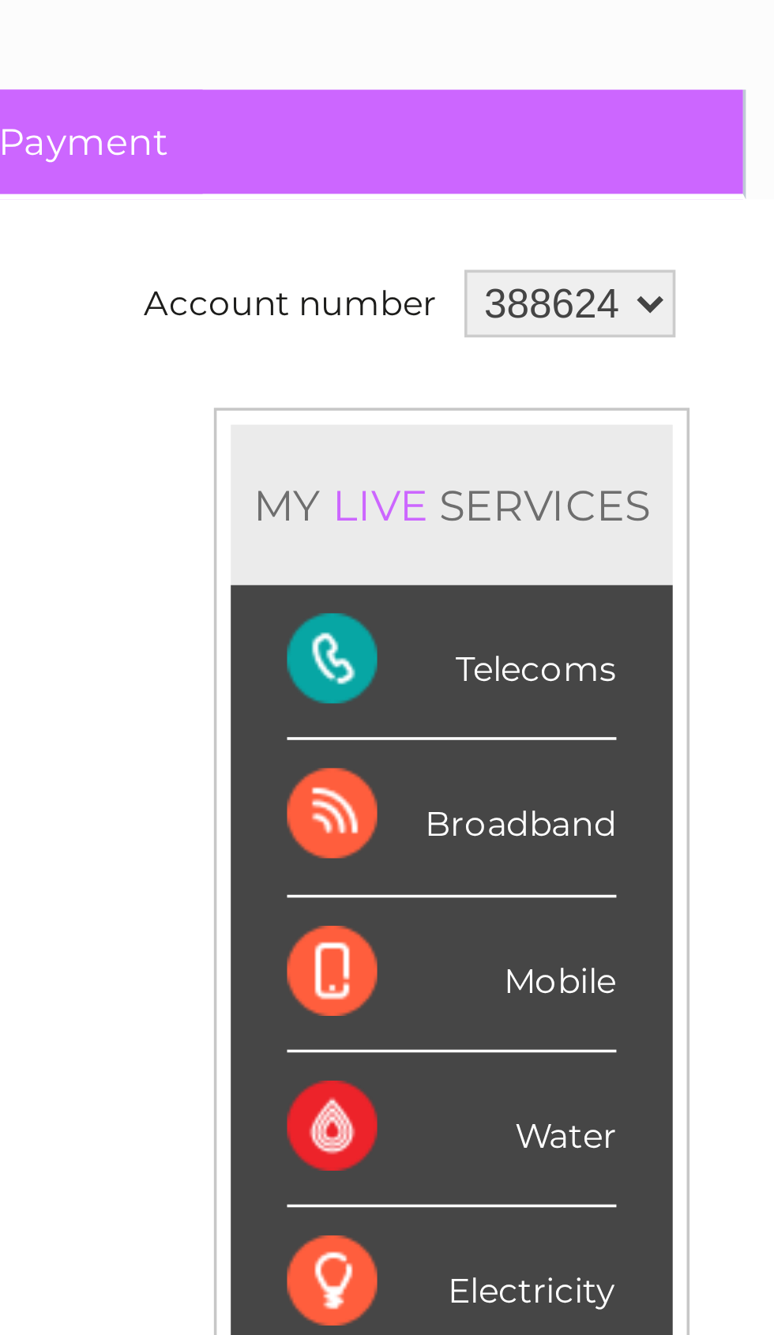
click at [638, 258] on div "Telecoms" at bounding box center [684, 279] width 92 height 43
click at [638, 301] on div "Broadband" at bounding box center [684, 322] width 92 height 43
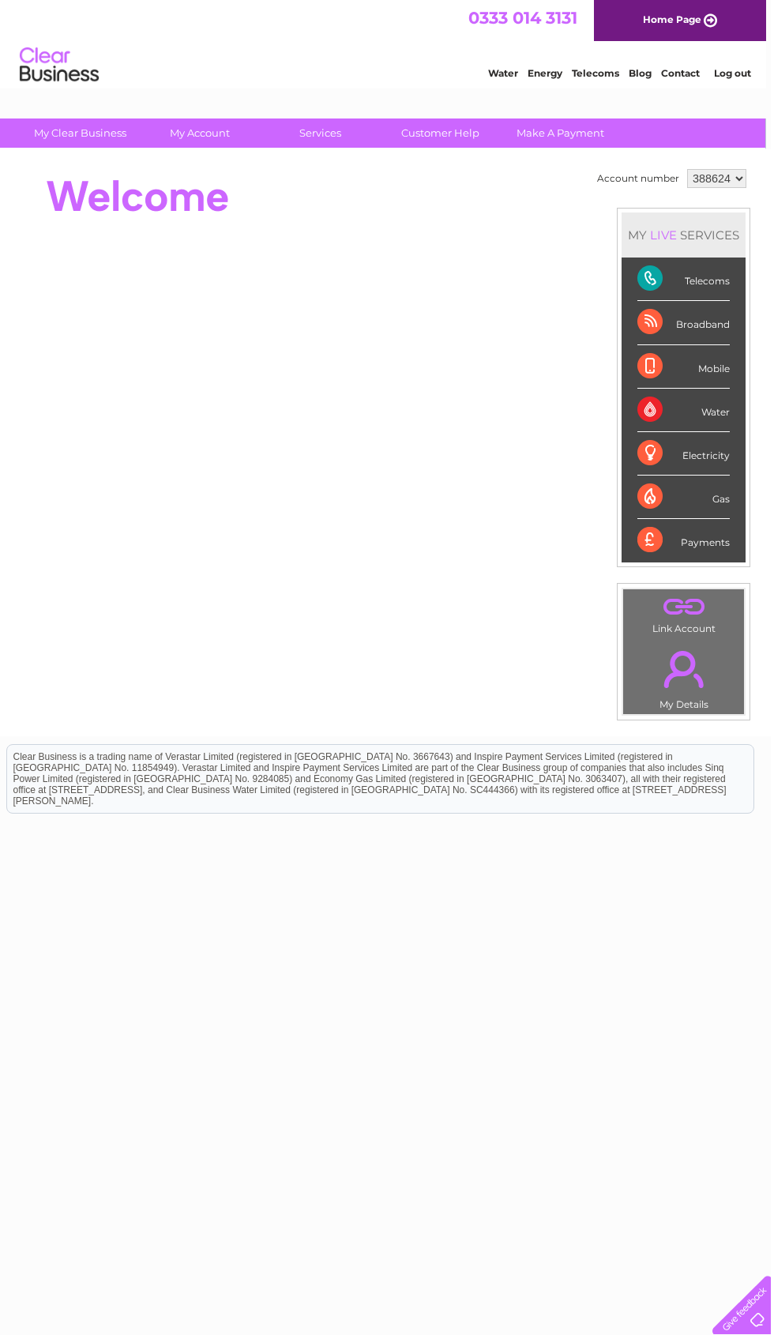
scroll to position [0, 0]
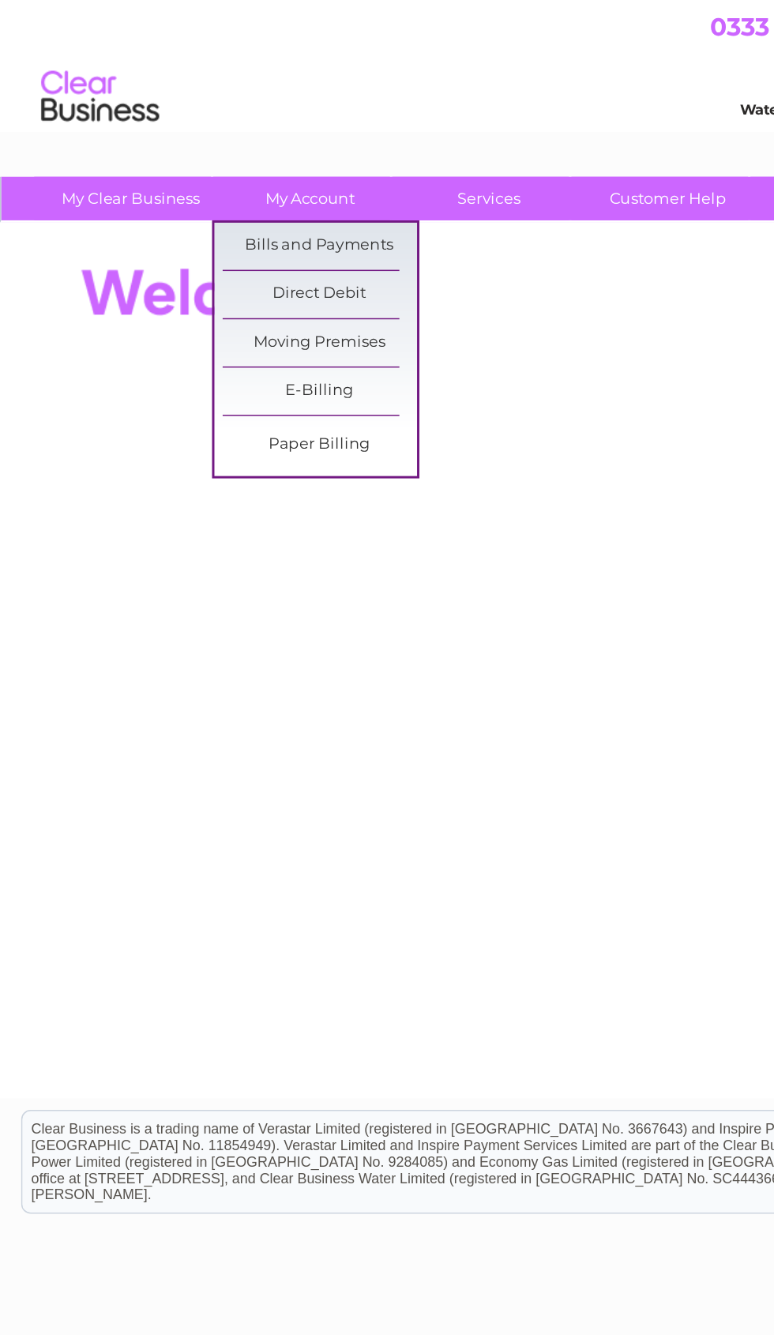
click at [239, 167] on link "Bills and Payments" at bounding box center [214, 165] width 130 height 32
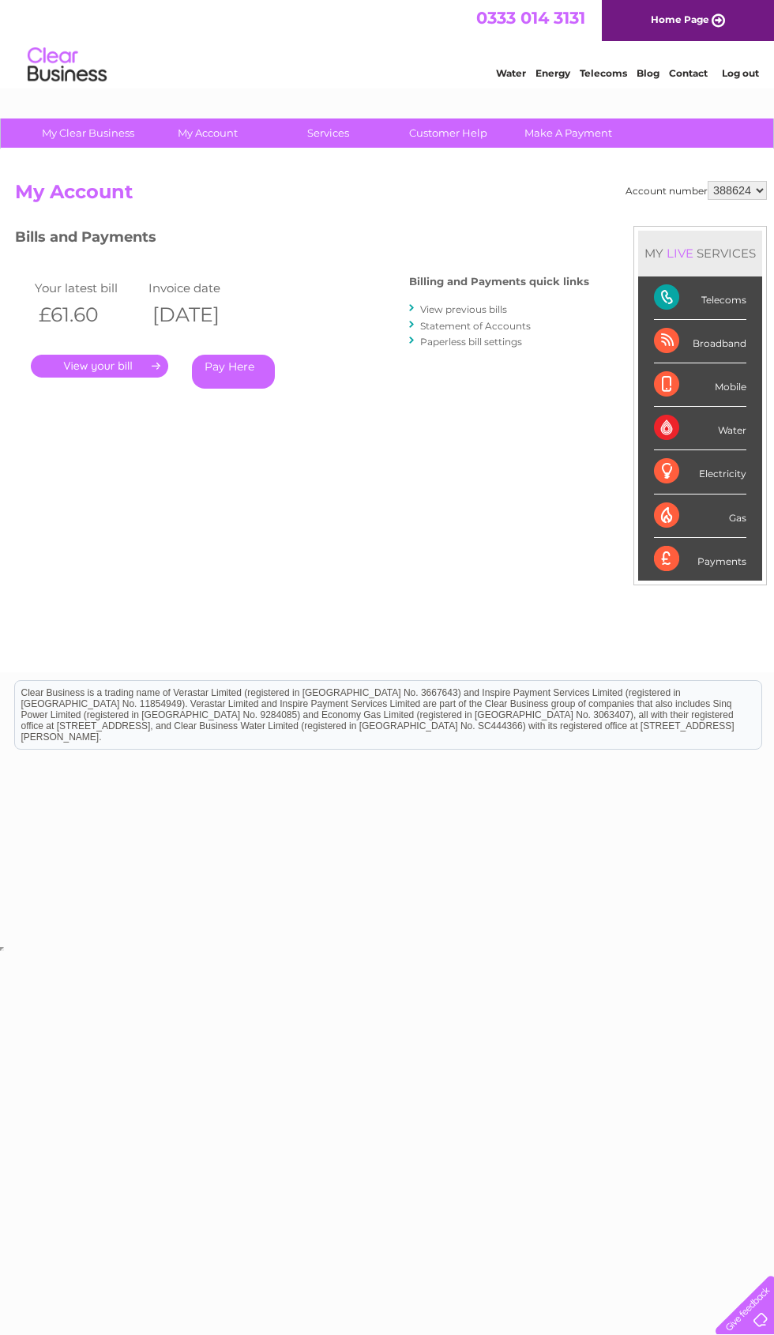
click at [107, 362] on link "." at bounding box center [99, 366] width 137 height 23
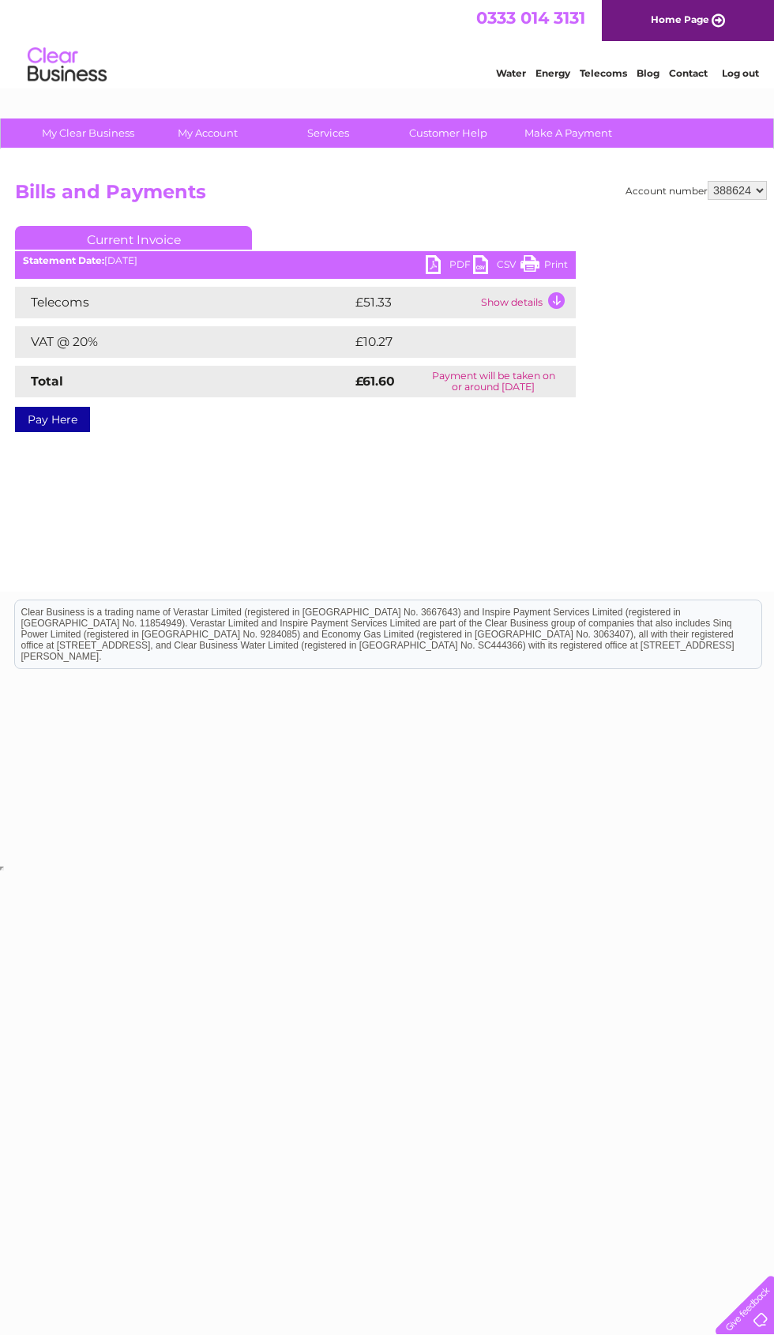
click at [554, 299] on td "Show details" at bounding box center [526, 303] width 99 height 32
